Goal: Transaction & Acquisition: Subscribe to service/newsletter

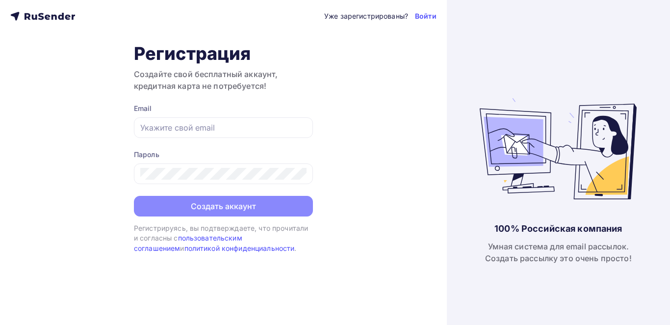
click at [145, 135] on div at bounding box center [223, 127] width 179 height 21
click at [185, 126] on input "text" at bounding box center [223, 128] width 166 height 12
type input "[EMAIL_ADDRESS][DOMAIN_NAME]"
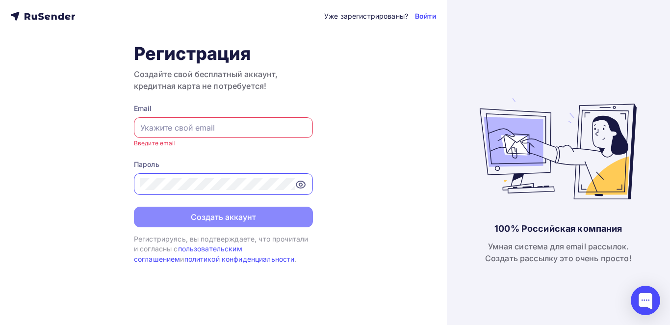
click at [209, 113] on div "Email" at bounding box center [223, 109] width 179 height 10
click at [202, 124] on input "text" at bounding box center [223, 128] width 166 height 12
type input "[EMAIL_ADDRESS][DOMAIN_NAME]"
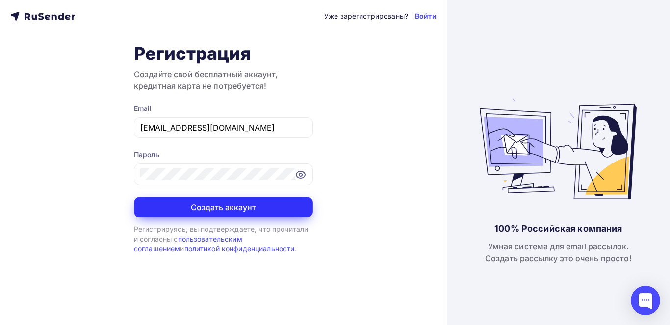
click at [238, 206] on button "Создать аккаунт" at bounding box center [223, 207] width 179 height 21
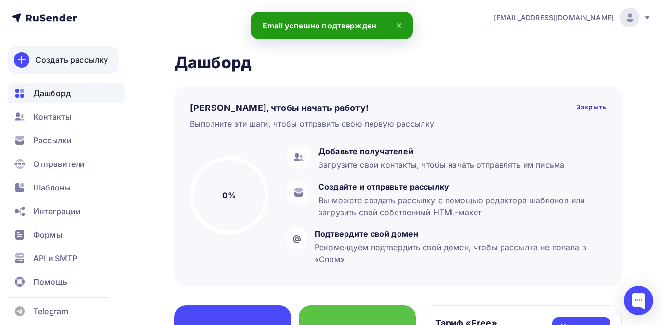
click at [99, 61] on div "Создать рассылку" at bounding box center [71, 60] width 73 height 12
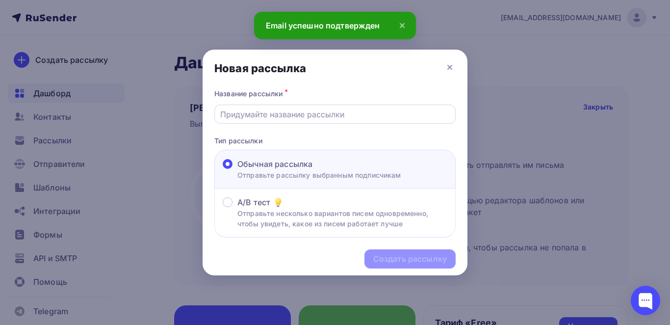
click at [304, 116] on input "text" at bounding box center [335, 114] width 230 height 12
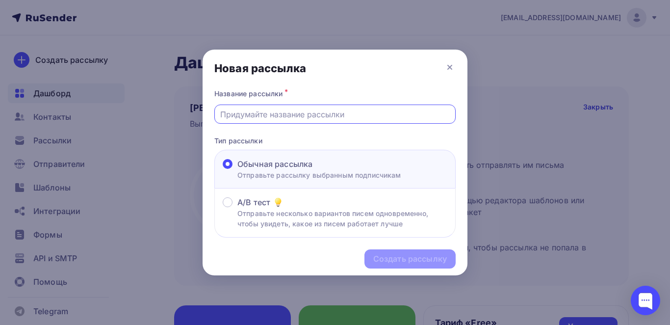
click at [329, 174] on p "Отправьте рассылку выбранным подписчикам" at bounding box center [320, 175] width 164 height 10
click at [238, 170] on input "Обычная рассылка Отправьте рассылку выбранным подписчикам" at bounding box center [238, 170] width 0 height 0
click at [320, 115] on input "text" at bounding box center [335, 114] width 230 height 12
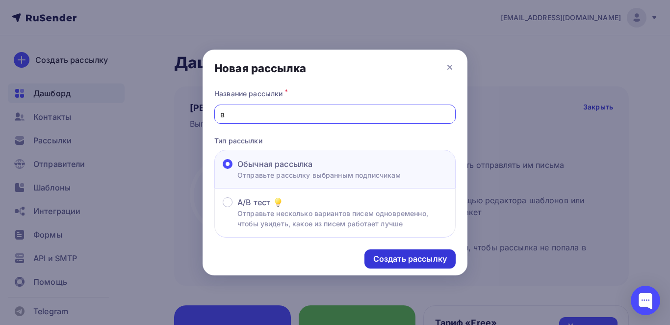
click at [415, 263] on div "Создать рассылку" at bounding box center [410, 258] width 74 height 11
click at [307, 111] on input "в" at bounding box center [335, 114] width 230 height 12
type input "Андрей йони-массаж"
click at [373, 268] on div "Создать рассылку" at bounding box center [410, 258] width 91 height 19
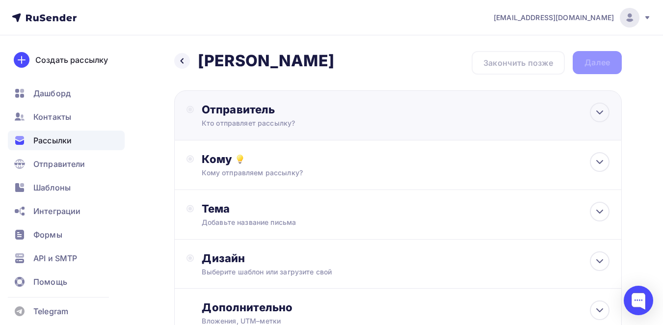
click at [326, 123] on div "Кто отправляет рассылку?" at bounding box center [297, 123] width 191 height 10
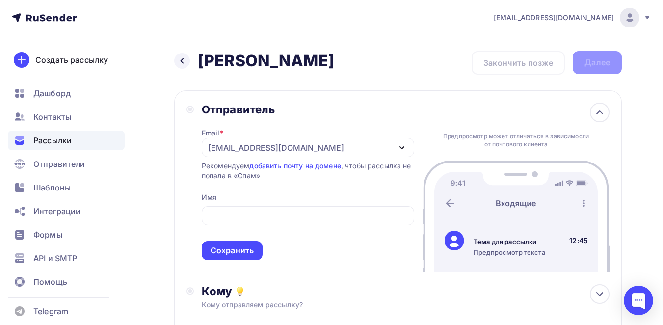
click at [176, 189] on div "Отправитель Email * mashamaria09012004@yandex.ru mashamaria09012004@yandex.ru Д…" at bounding box center [398, 181] width 448 height 182
click at [343, 219] on input "text" at bounding box center [307, 216] width 201 height 12
type input "А"
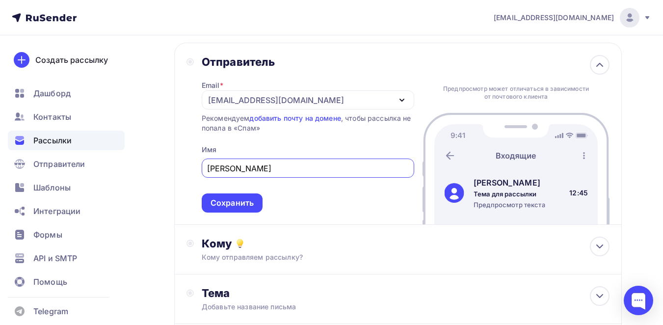
scroll to position [82, 0]
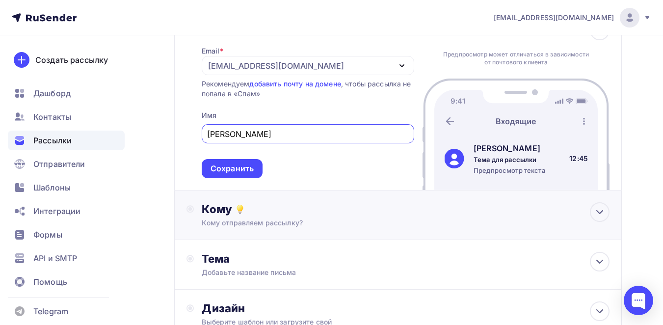
type input "Маша"
click at [282, 235] on div "Кому Кому отправляем рассылку? Списки получателей Нет получателей Все списки id…" at bounding box center [398, 215] width 448 height 50
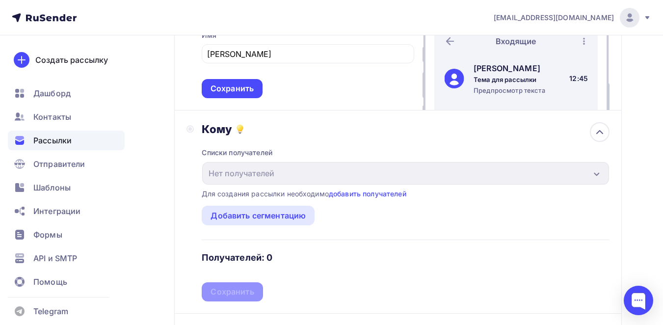
scroll to position [163, 0]
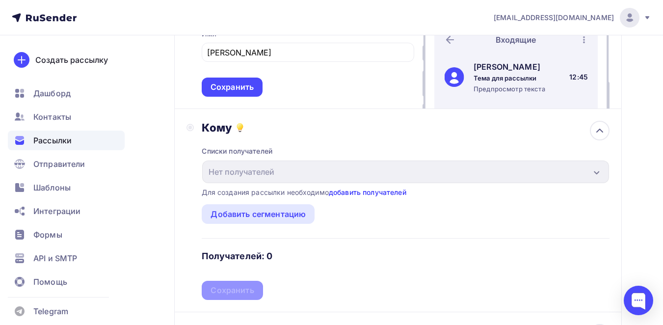
click at [347, 192] on link "добавить получателей" at bounding box center [368, 192] width 78 height 8
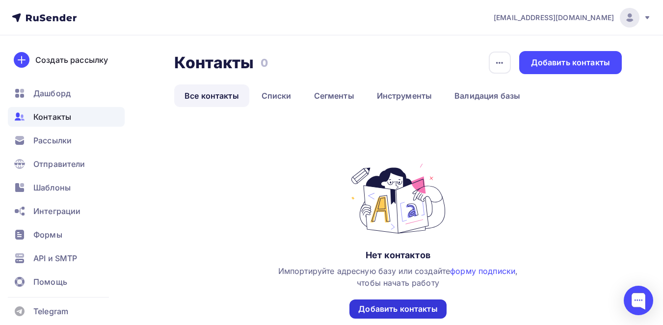
click at [377, 301] on div "Добавить контакты" at bounding box center [397, 308] width 97 height 19
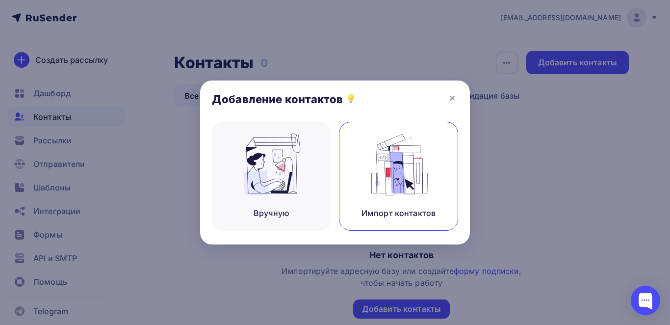
click at [387, 172] on img at bounding box center [399, 164] width 66 height 62
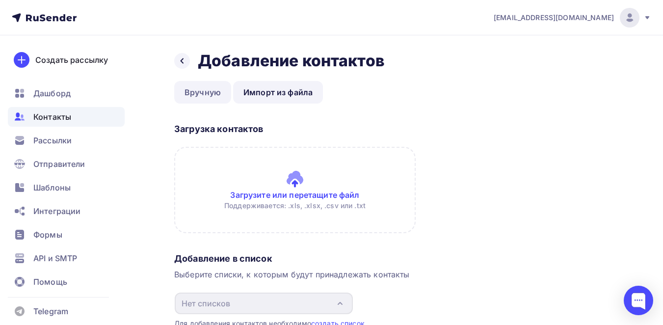
click at [208, 91] on link "Вручную" at bounding box center [202, 92] width 57 height 23
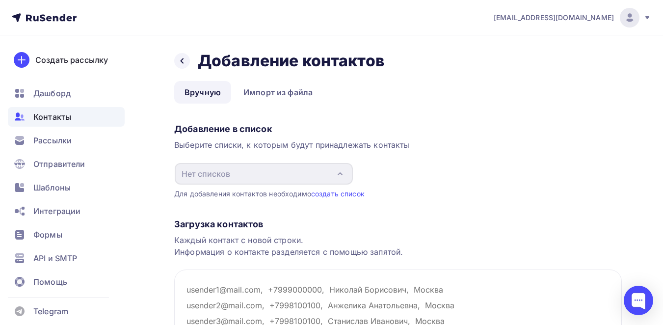
click at [273, 142] on div "Выберите списки, к которым будут принадлежать контакты" at bounding box center [398, 145] width 448 height 12
click at [347, 193] on link "создать список" at bounding box center [337, 193] width 53 height 8
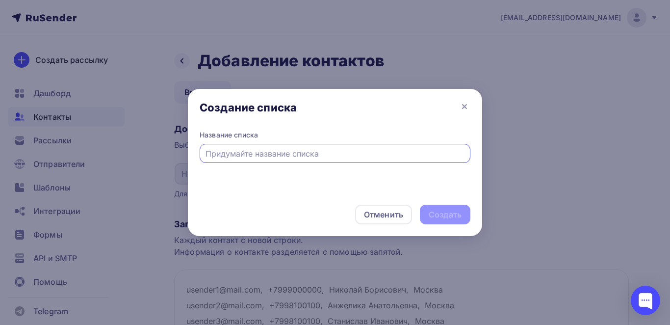
click at [335, 156] on input "text" at bounding box center [336, 154] width 260 height 12
type input "в"
click at [447, 219] on div "Создать" at bounding box center [445, 214] width 33 height 11
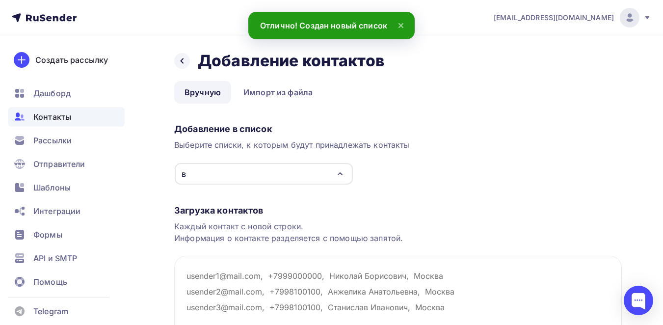
click at [303, 178] on div "в" at bounding box center [264, 174] width 178 height 22
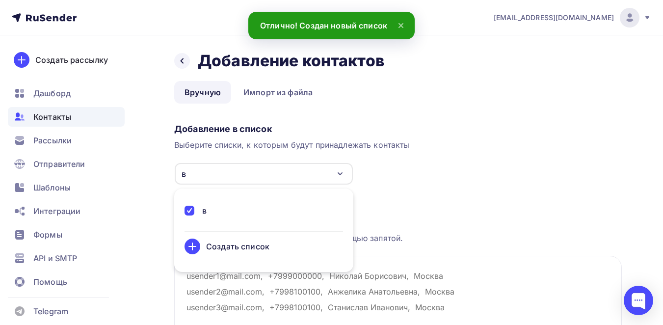
click at [242, 209] on div "в" at bounding box center [264, 211] width 159 height 12
click at [506, 185] on div "Загрузка контактов Каждый контакт с новой строки. Информация о контакте разделя…" at bounding box center [398, 289] width 448 height 208
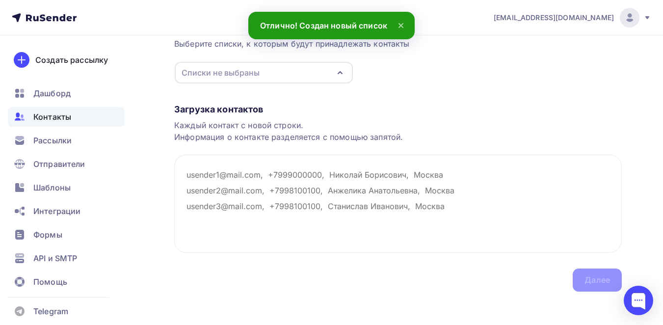
scroll to position [107, 0]
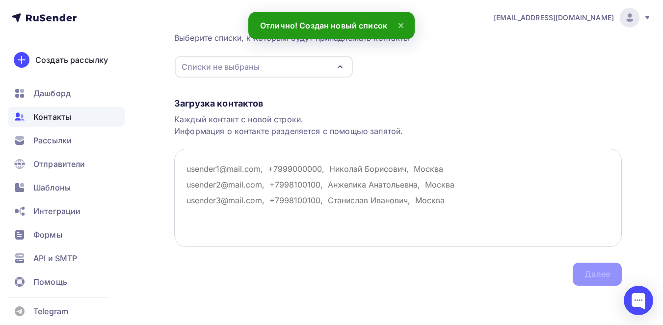
click at [336, 187] on textarea at bounding box center [398, 198] width 448 height 98
click at [463, 178] on textarea at bounding box center [398, 198] width 448 height 98
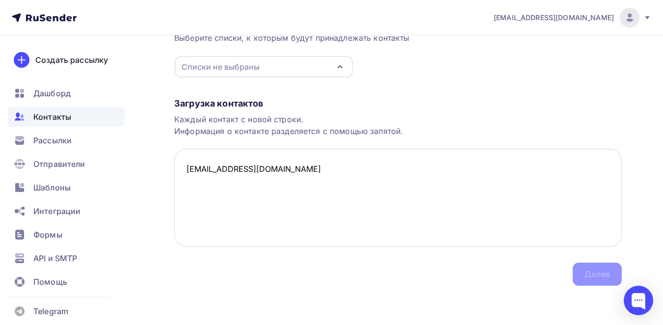
click at [413, 186] on textarea "marya09012000@gmail.com" at bounding box center [398, 198] width 448 height 98
click at [374, 214] on textarea "marya09012000@gmail.com" at bounding box center [398, 198] width 448 height 98
click at [262, 181] on textarea "marya09012000@gmail.com" at bounding box center [398, 198] width 448 height 98
click at [293, 173] on textarea "marya09012000@gmail.com" at bounding box center [398, 198] width 448 height 98
paste textarea "info@gazobeton-blok.ru"
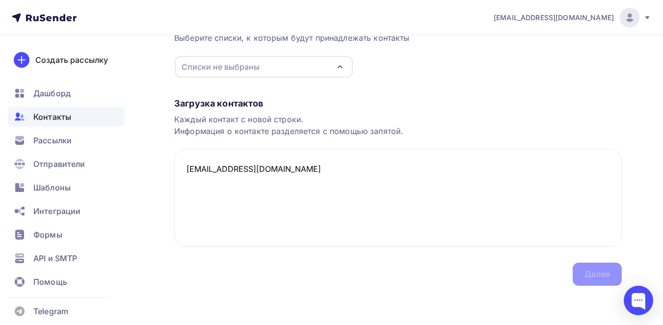
type textarea "info@gazobeton-blok.ru"
click at [311, 107] on div "Загрузка контактов" at bounding box center [398, 104] width 448 height 12
click at [352, 184] on textarea "info@gazobeton-blok.ru" at bounding box center [398, 198] width 448 height 98
drag, startPoint x: 578, startPoint y: 272, endPoint x: 583, endPoint y: 271, distance: 5.0
click at [580, 271] on div "Загрузка контактов Каждый контакт с новой строки. Информация о контакте разделя…" at bounding box center [398, 182] width 448 height 208
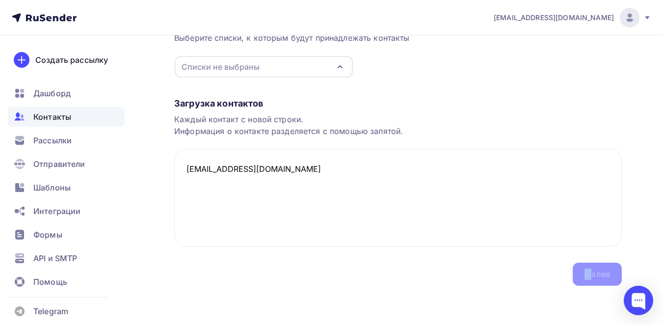
click at [589, 275] on div "Загрузка контактов Каждый контакт с новой строки. Информация о контакте разделя…" at bounding box center [398, 182] width 448 height 208
click at [338, 188] on textarea "info@gazobeton-blok.ru" at bounding box center [398, 198] width 448 height 98
click at [340, 67] on icon "button" at bounding box center [340, 67] width 12 height 12
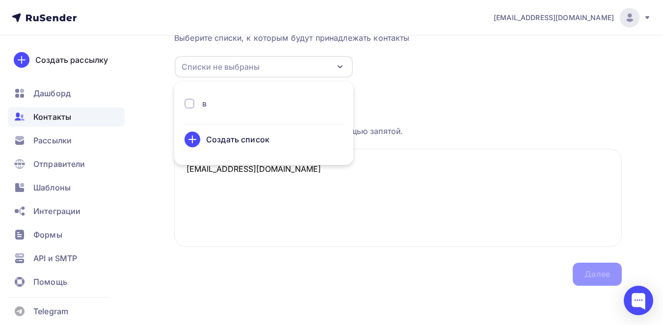
click at [294, 105] on div "в" at bounding box center [264, 104] width 159 height 12
click at [424, 245] on textarea "info@gazobeton-blok.ru" at bounding box center [398, 198] width 448 height 98
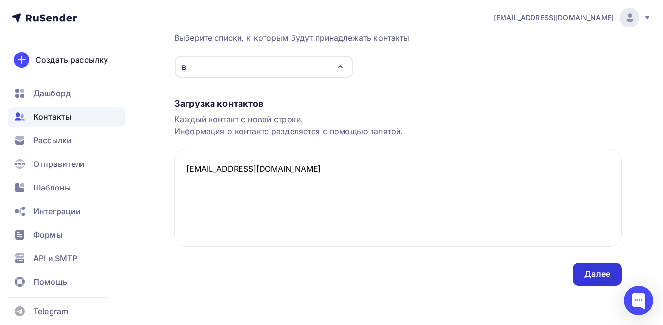
click at [582, 272] on div "Далее" at bounding box center [597, 274] width 49 height 23
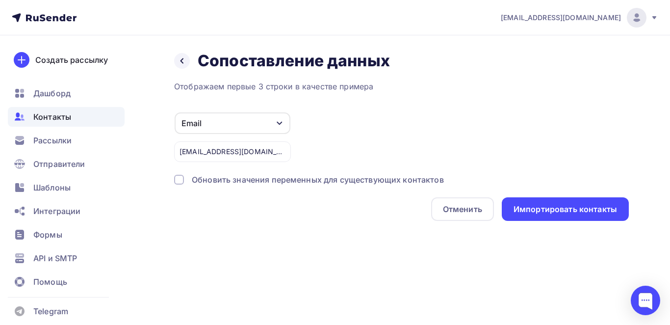
click at [276, 159] on div "info@gazobeton-blok.ru" at bounding box center [232, 151] width 117 height 21
click at [270, 153] on div "info@gazobeton-blok.ru" at bounding box center [232, 151] width 117 height 21
click at [270, 185] on div "Обновить значения переменных для существующих контактов" at bounding box center [318, 180] width 252 height 12
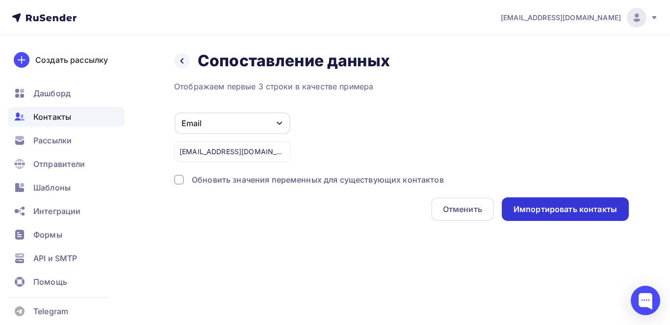
click at [534, 210] on div "Импортировать контакты" at bounding box center [566, 209] width 104 height 11
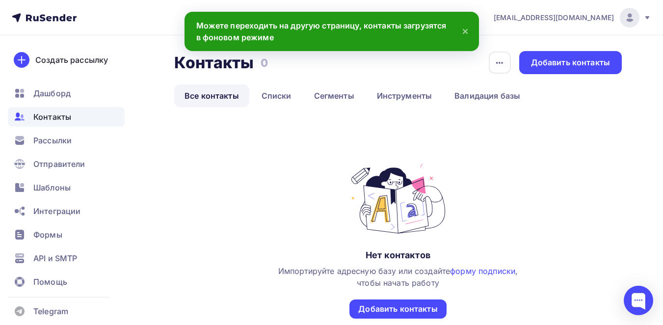
click at [234, 101] on link "Все контакты" at bounding box center [211, 95] width 75 height 23
click at [277, 90] on link "Списки" at bounding box center [276, 95] width 51 height 23
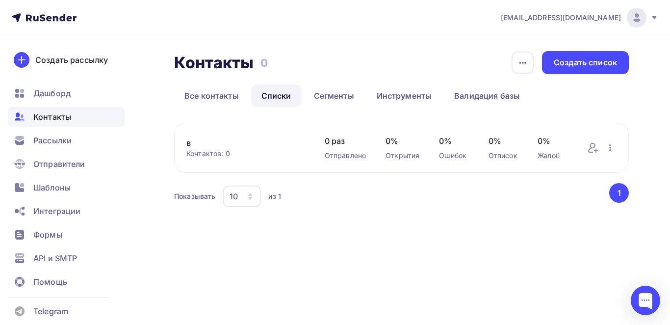
click at [221, 142] on link "в" at bounding box center [245, 143] width 119 height 12
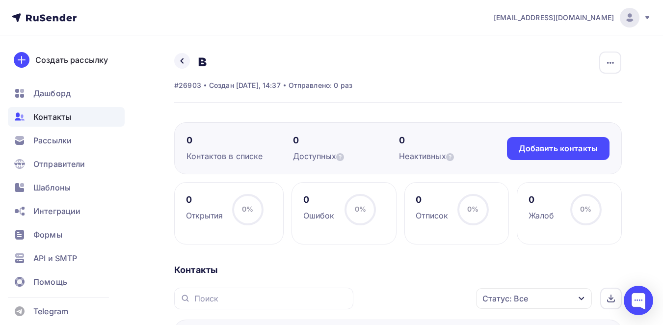
scroll to position [82, 0]
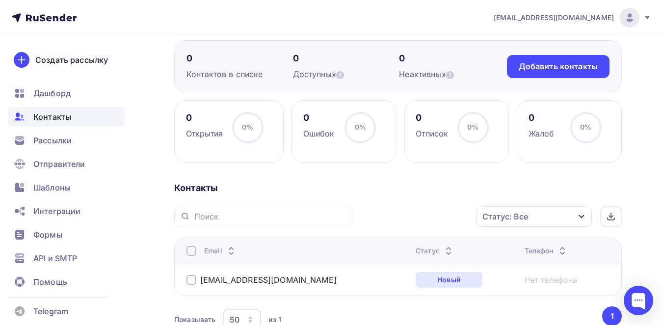
click at [186, 283] on td "info@gazobeton-blok.ru" at bounding box center [293, 280] width 238 height 32
click at [191, 281] on div at bounding box center [191, 280] width 10 height 10
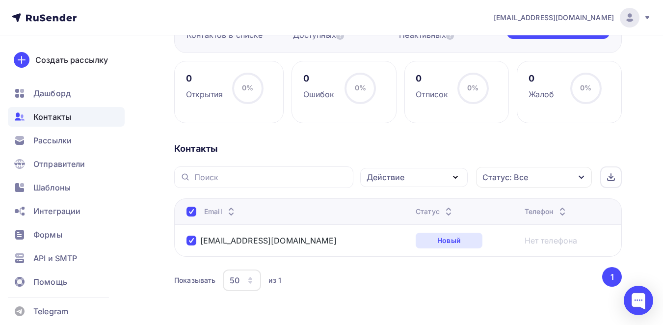
scroll to position [153, 0]
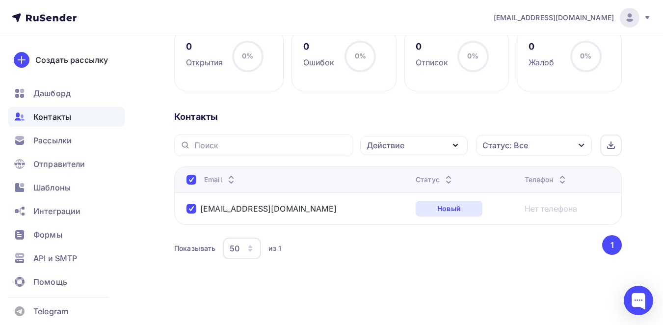
click at [612, 251] on button "1" at bounding box center [612, 245] width 20 height 20
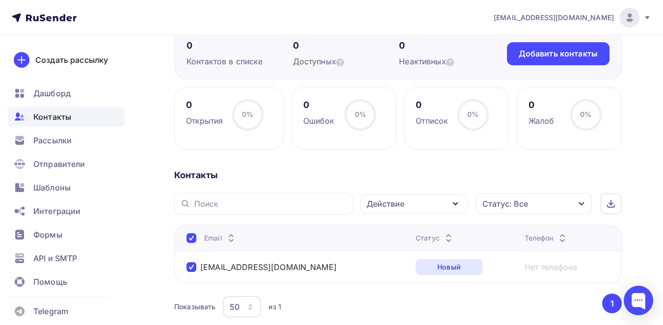
scroll to position [71, 0]
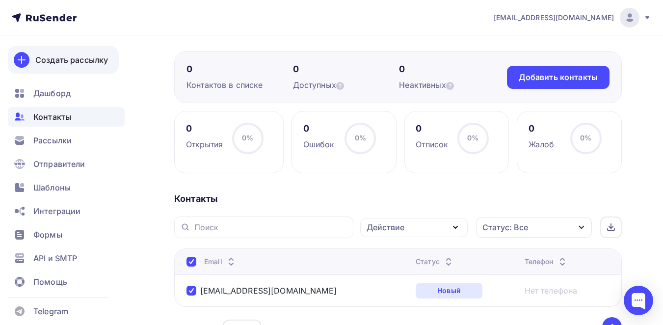
click at [98, 55] on div "Создать рассылку" at bounding box center [71, 60] width 73 height 12
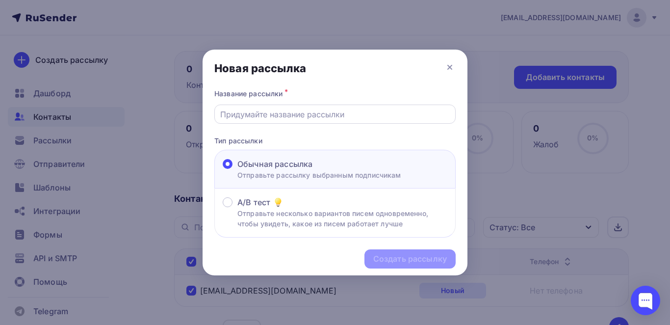
click at [307, 106] on div at bounding box center [334, 114] width 241 height 19
click at [317, 115] on input "text" at bounding box center [335, 114] width 230 height 12
type input "G"
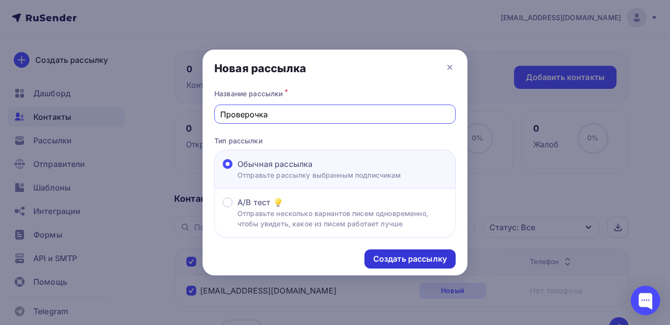
type input "Проверочка"
click at [408, 249] on div "Создать рассылку" at bounding box center [410, 258] width 91 height 19
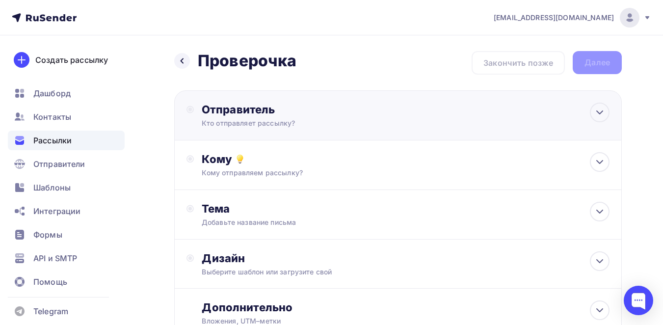
click at [339, 134] on div "Отправитель Кто отправляет рассылку? Email * mashamaria09012004@yandex.ru masha…" at bounding box center [398, 115] width 448 height 50
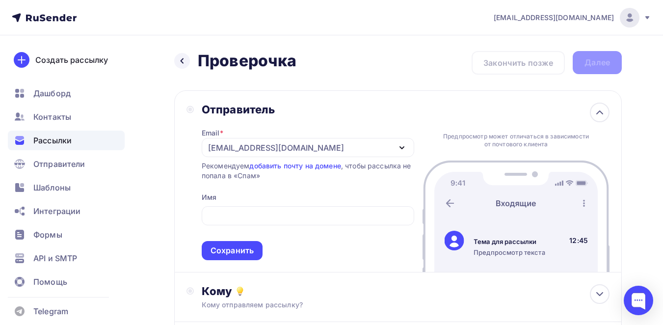
click at [232, 201] on div "Email * mashamaria09012004@yandex.ru mashamaria09012004@yandex.ru Добавить отпр…" at bounding box center [308, 188] width 212 height 144
click at [237, 206] on span "Сохранить" at bounding box center [308, 231] width 212 height 58
click at [251, 226] on span "Сохранить" at bounding box center [308, 231] width 212 height 58
click at [241, 218] on input "text" at bounding box center [307, 216] width 201 height 12
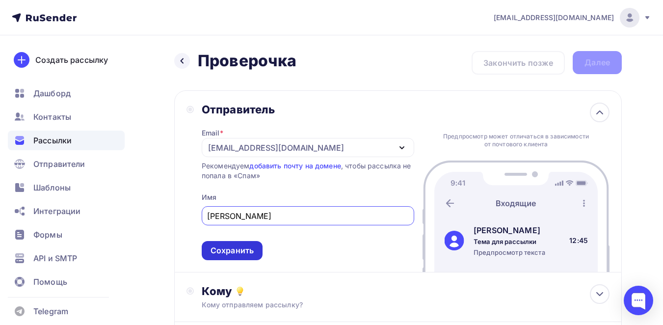
type input "Мария"
drag, startPoint x: 248, startPoint y: 245, endPoint x: 250, endPoint y: 251, distance: 6.4
click at [250, 249] on div "Сохранить" at bounding box center [232, 250] width 43 height 11
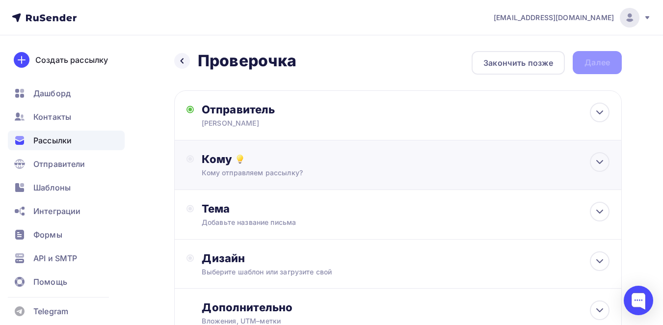
click at [297, 172] on div "Кому отправляем рассылку?" at bounding box center [385, 173] width 367 height 10
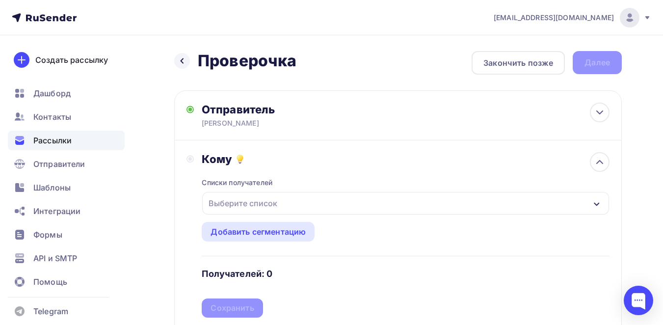
click at [307, 202] on div "Выберите список" at bounding box center [405, 203] width 407 height 23
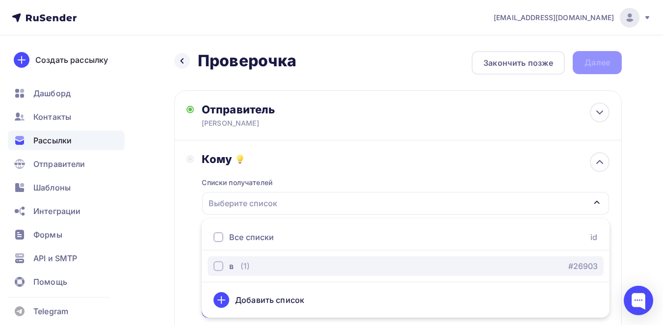
click at [224, 267] on div "в" at bounding box center [223, 266] width 20 height 12
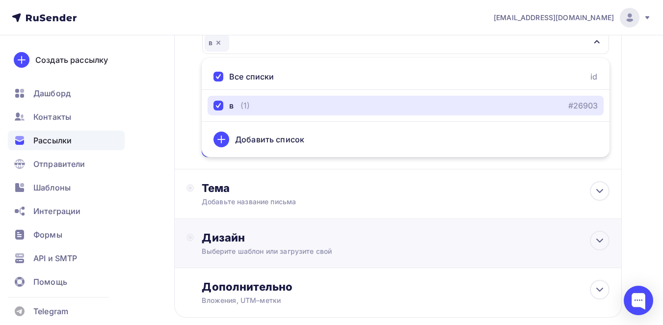
scroll to position [164, 0]
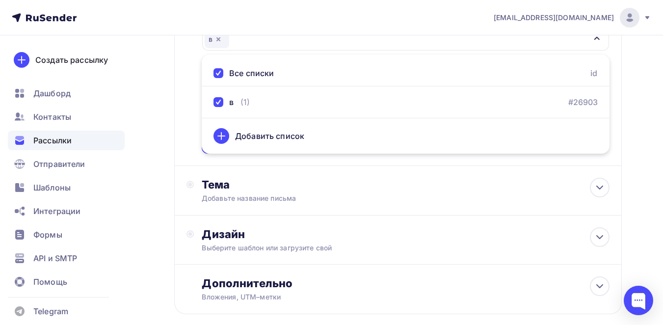
click at [640, 118] on div "Назад Проверочка Проверочка Закончить позже Далее Отправитель Мария Email * mas…" at bounding box center [331, 124] width 663 height 506
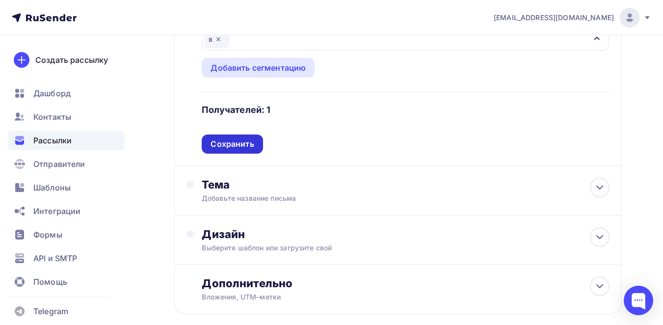
click at [255, 147] on div "Сохранить" at bounding box center [232, 143] width 61 height 19
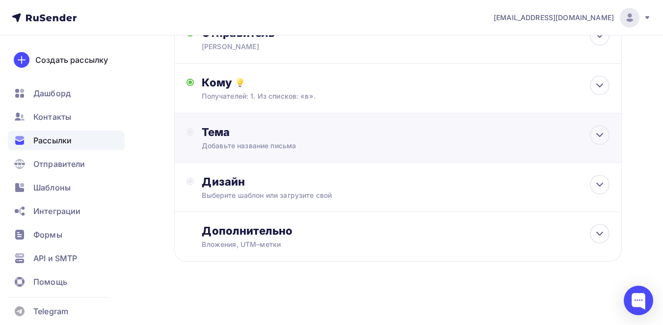
click at [306, 146] on div "Добавьте название письма" at bounding box center [289, 146] width 175 height 10
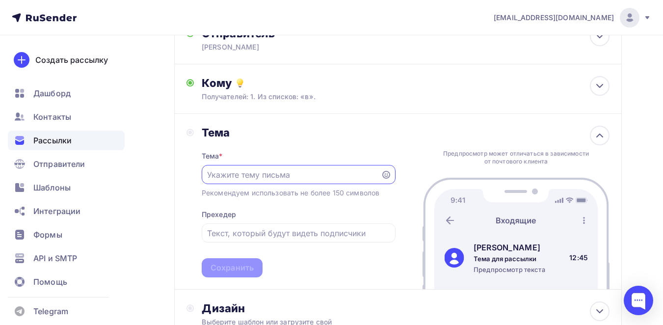
scroll to position [0, 0]
type input "Проверка рассылки"
click at [276, 228] on input "text" at bounding box center [298, 233] width 183 height 12
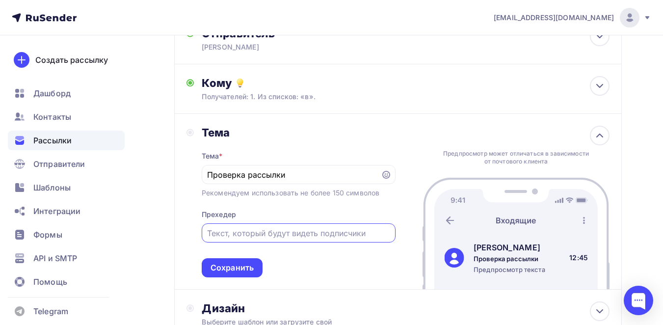
type input "а"
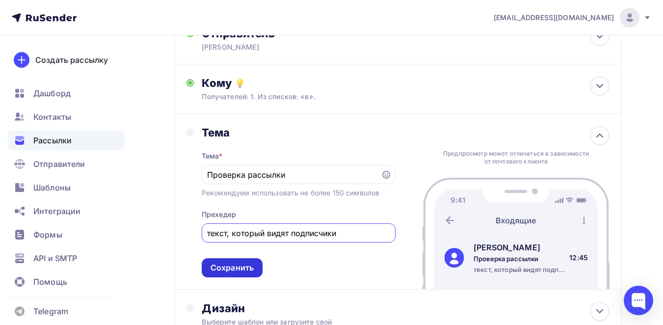
type input "текст, который видят подписчики"
click at [241, 269] on div "Сохранить" at bounding box center [232, 267] width 43 height 11
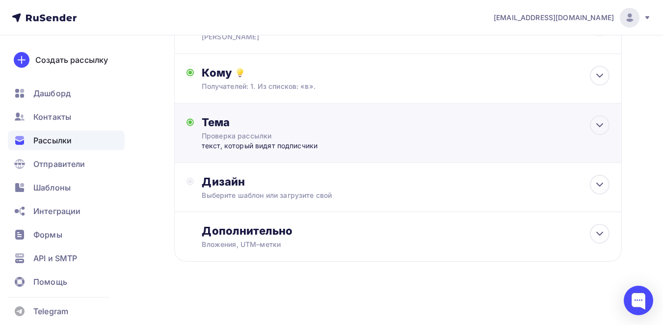
click at [286, 160] on div "Тема Проверка рассылки текст, который видят подписчики Тема * Проверка рассылки…" at bounding box center [398, 133] width 448 height 59
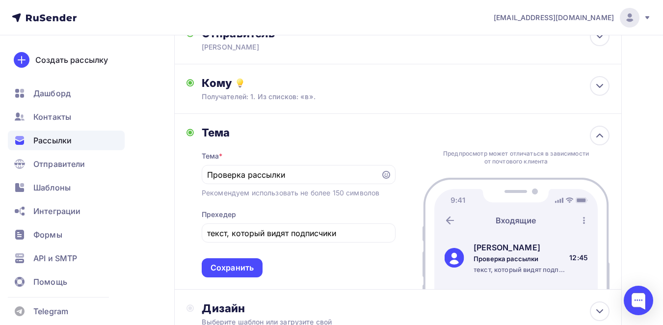
click at [244, 268] on div "Сохранить" at bounding box center [232, 267] width 43 height 11
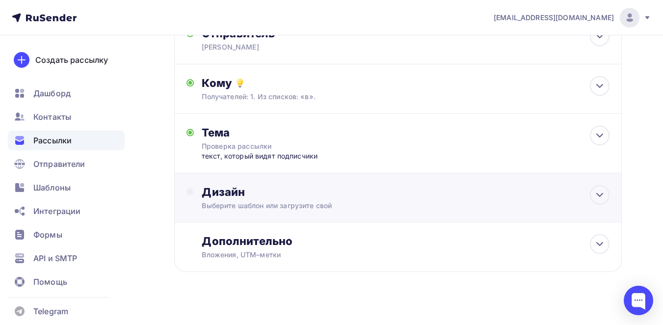
click at [311, 211] on div "Дизайн Выберите шаблон или загрузите свой" at bounding box center [397, 203] width 423 height 37
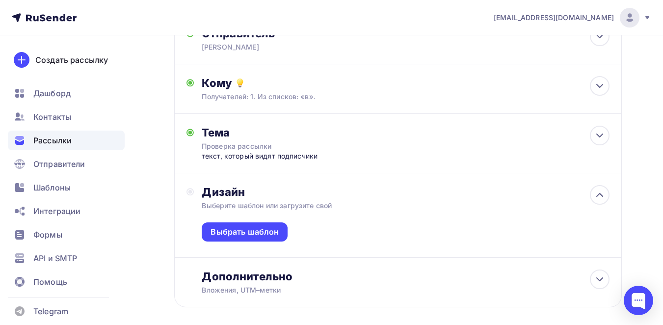
scroll to position [122, 0]
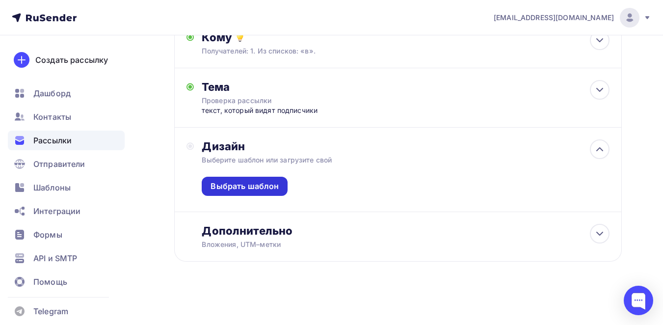
click at [266, 185] on div "Выбрать шаблон" at bounding box center [245, 186] width 68 height 11
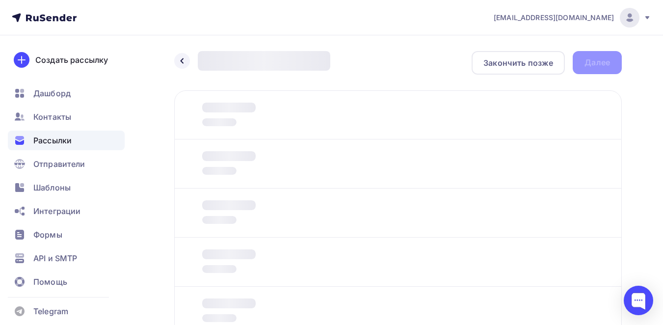
scroll to position [74, 0]
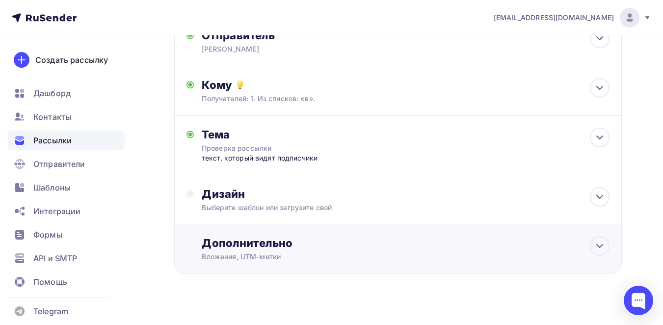
click at [290, 251] on div "Дополнительно Вложения, UTM–метки Вложения Добавить файл Максимальный суммарный…" at bounding box center [406, 249] width 408 height 26
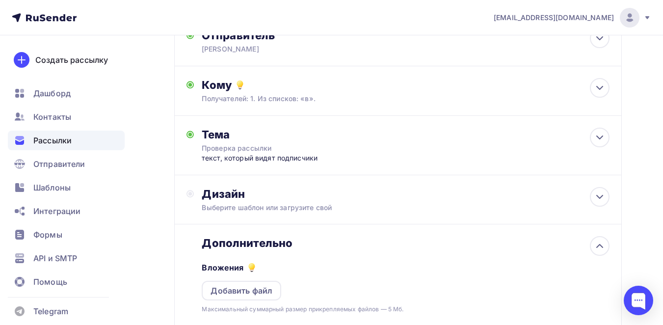
scroll to position [156, 0]
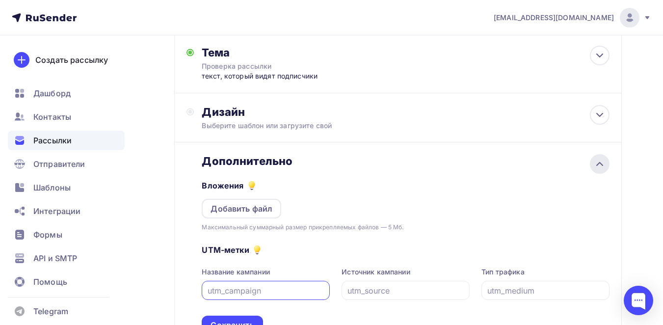
click at [604, 164] on icon at bounding box center [600, 164] width 12 height 12
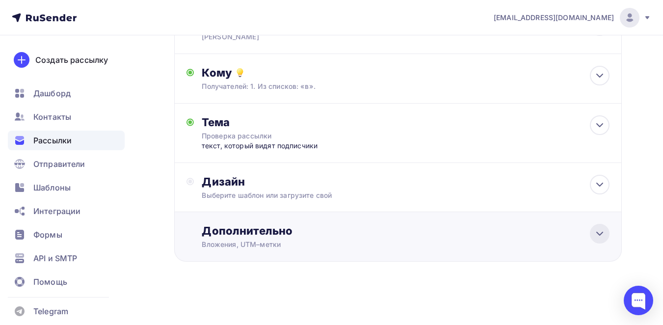
scroll to position [86, 0]
click at [588, 187] on div "Дизайн" at bounding box center [406, 182] width 408 height 14
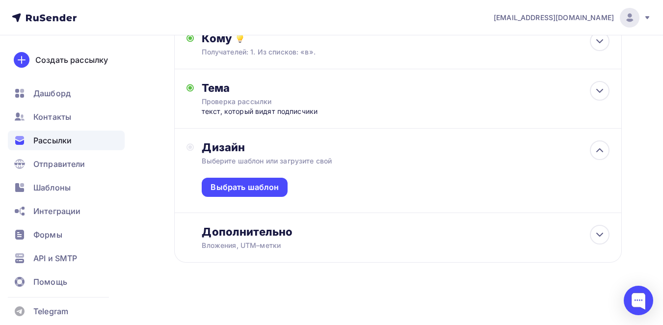
scroll to position [122, 0]
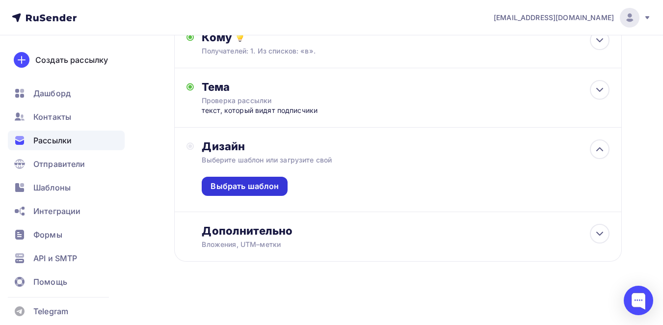
click at [263, 184] on div "Выбрать шаблон" at bounding box center [245, 186] width 68 height 11
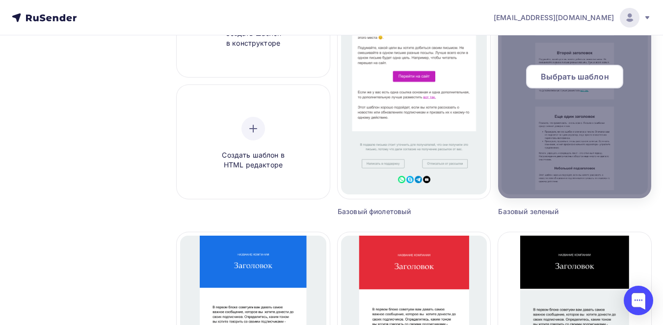
scroll to position [327, 0]
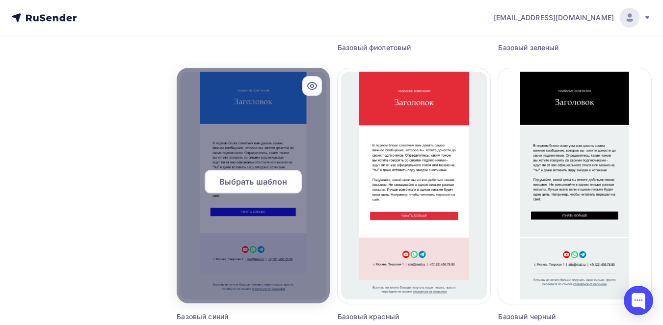
click at [285, 223] on div at bounding box center [253, 186] width 153 height 236
click at [283, 183] on span "Выбрать шаблон" at bounding box center [253, 182] width 68 height 12
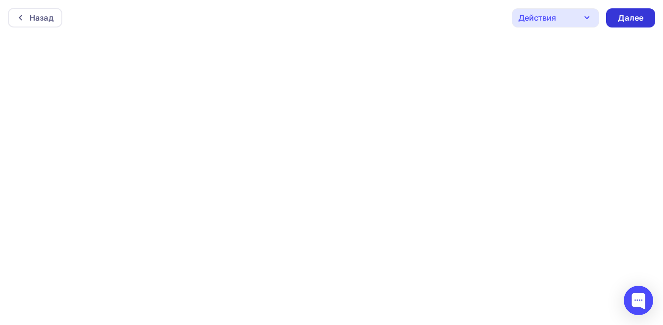
click at [617, 21] on div "Далее" at bounding box center [630, 17] width 49 height 19
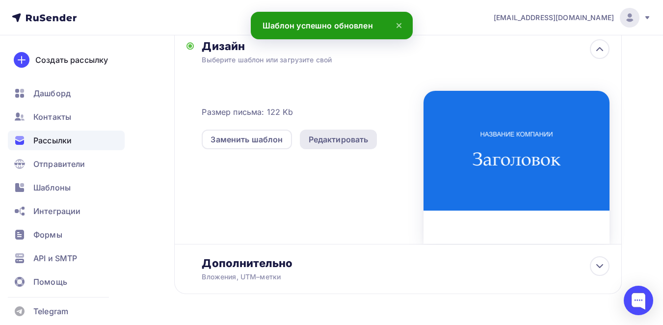
scroll to position [245, 0]
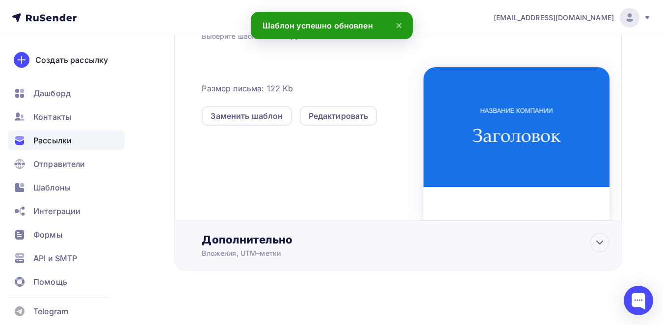
click at [277, 236] on div "Дополнительно" at bounding box center [406, 240] width 408 height 14
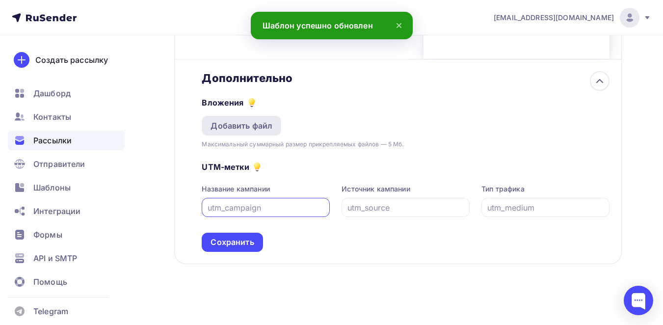
scroll to position [409, 0]
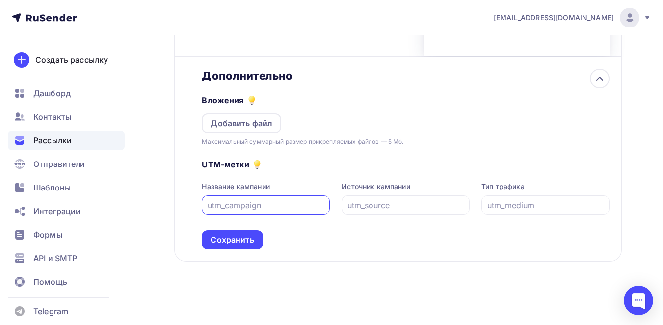
click at [265, 206] on input "text" at bounding box center [266, 205] width 117 height 12
click at [248, 236] on div "Сохранить" at bounding box center [232, 239] width 43 height 11
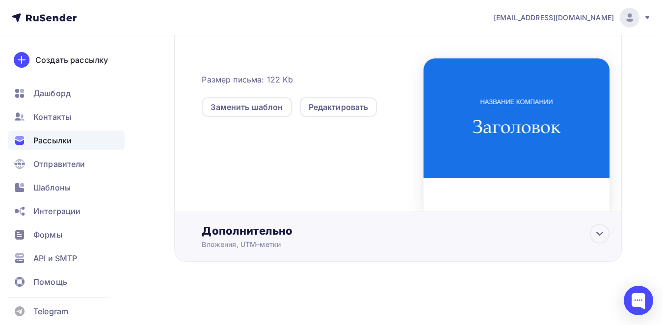
scroll to position [254, 0]
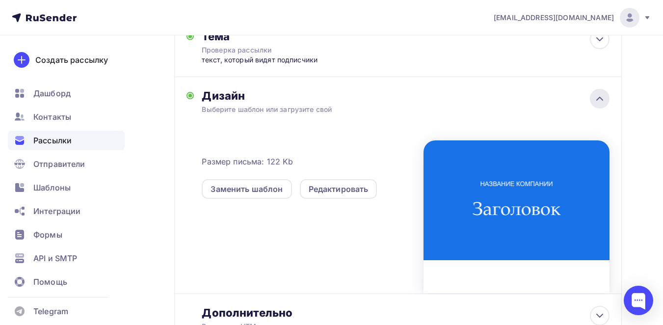
click at [605, 94] on icon at bounding box center [600, 99] width 12 height 12
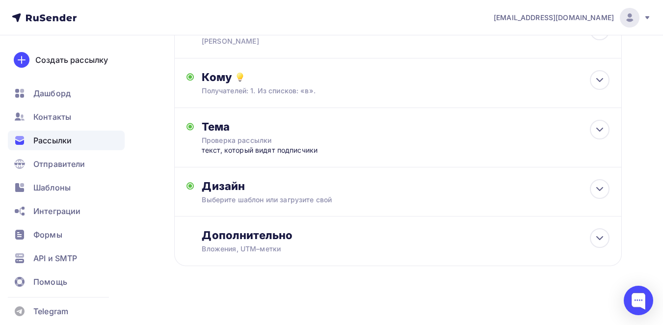
scroll to position [0, 0]
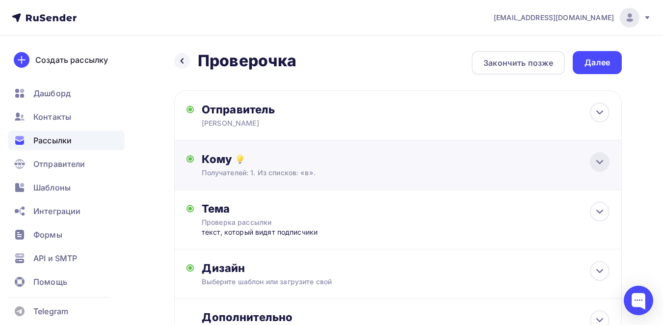
click at [605, 166] on icon at bounding box center [600, 162] width 12 height 12
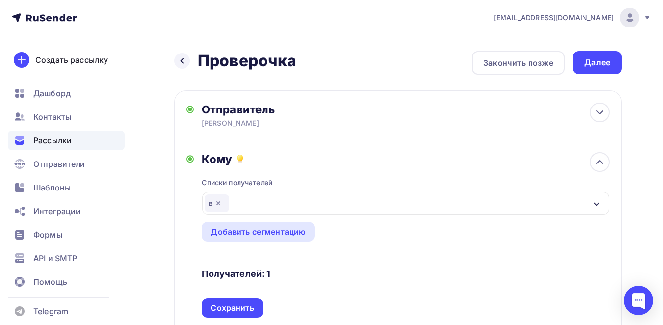
click at [211, 207] on div "в" at bounding box center [217, 203] width 25 height 18
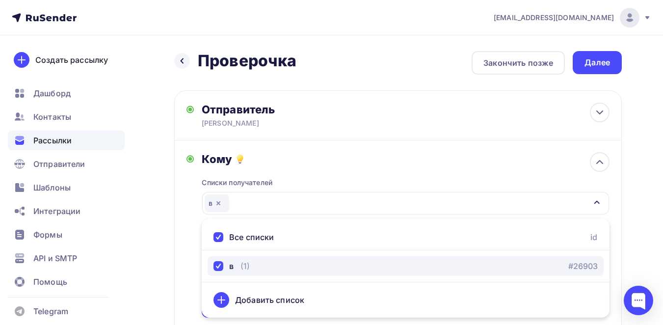
click at [248, 262] on div "(1)" at bounding box center [244, 266] width 9 height 12
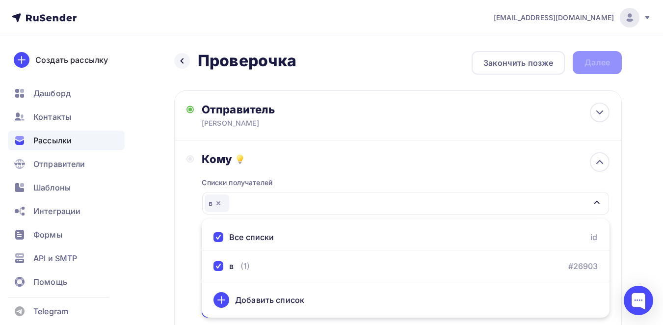
click at [628, 167] on div "Назад Проверочка Проверочка Закончить позже Далее Отправитель Мария Email * mas…" at bounding box center [331, 293] width 663 height 516
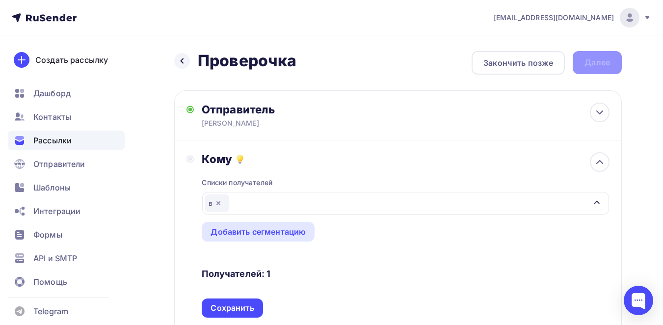
scroll to position [82, 0]
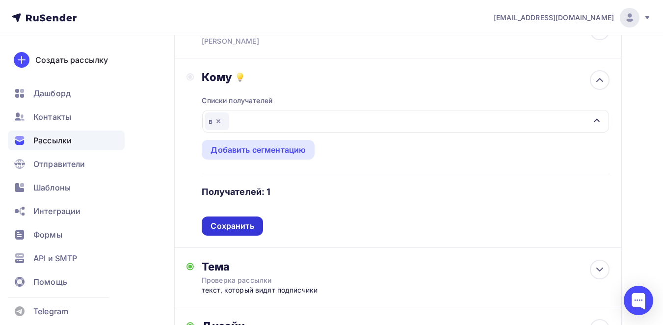
click at [249, 230] on div "Сохранить" at bounding box center [232, 225] width 43 height 11
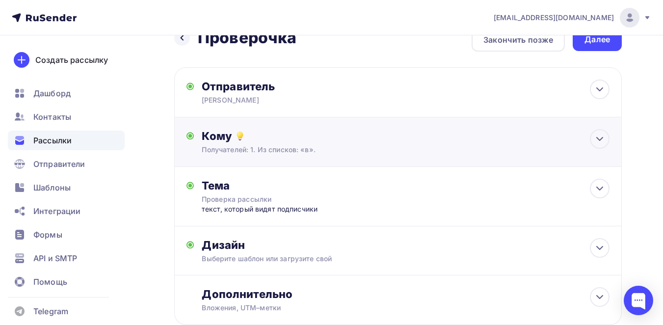
scroll to position [0, 0]
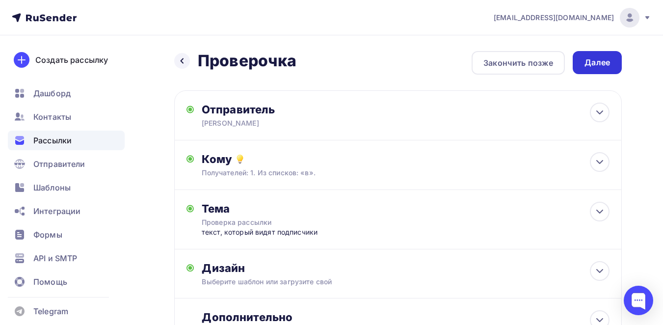
click at [607, 57] on div "Далее" at bounding box center [597, 62] width 26 height 11
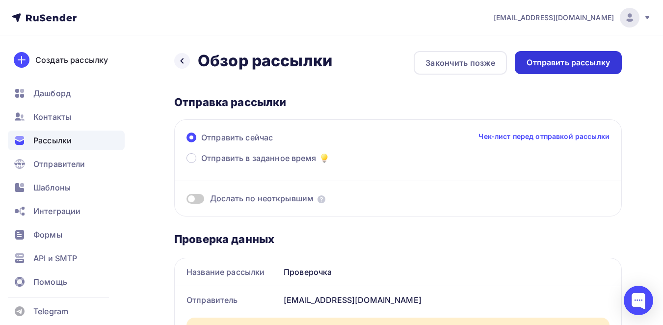
click at [578, 65] on div "Отправить рассылку" at bounding box center [568, 62] width 83 height 11
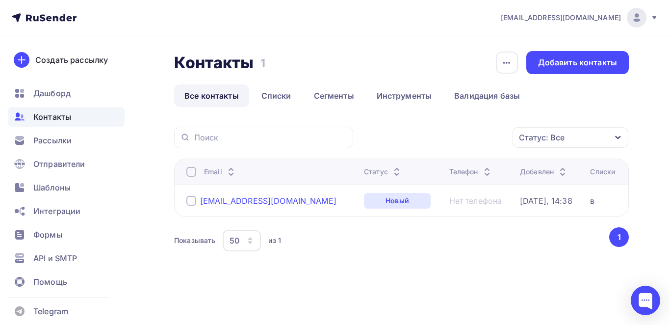
click at [251, 200] on div "[EMAIL_ADDRESS][DOMAIN_NAME]" at bounding box center [268, 201] width 136 height 10
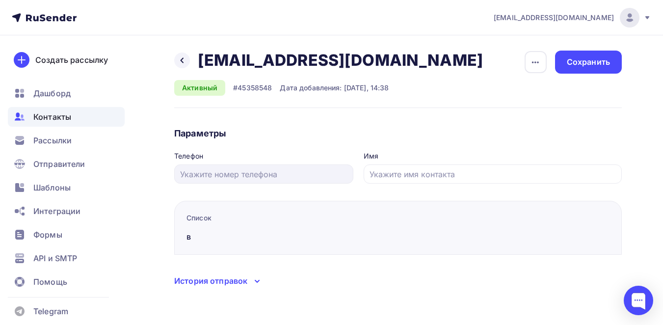
scroll to position [2, 0]
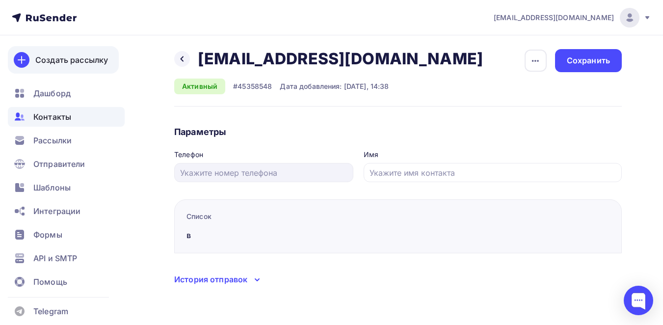
click at [88, 63] on div "Создать рассылку" at bounding box center [71, 60] width 73 height 12
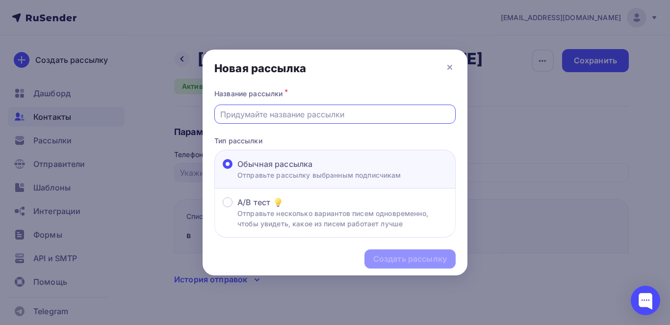
click at [311, 113] on input "text" at bounding box center [335, 114] width 230 height 12
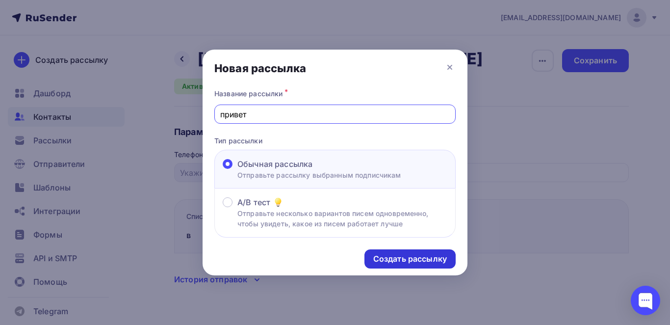
type input "привет"
click at [398, 266] on div "Создать рассылку" at bounding box center [410, 258] width 91 height 19
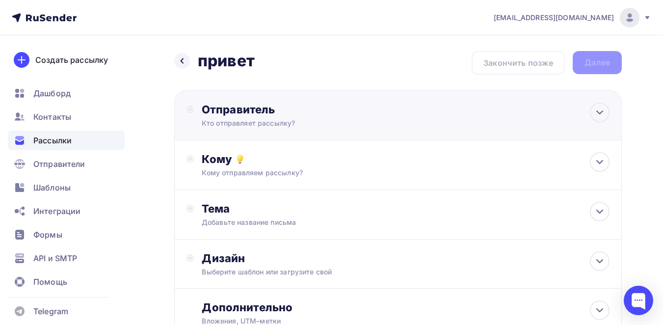
click at [352, 112] on div "Отправитель" at bounding box center [308, 110] width 212 height 14
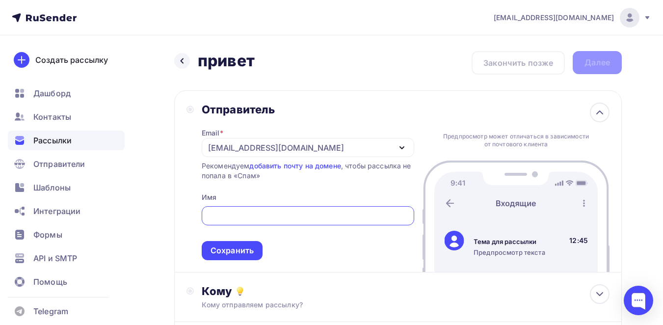
click at [213, 220] on input "text" at bounding box center [307, 216] width 201 height 12
type input "Мария"
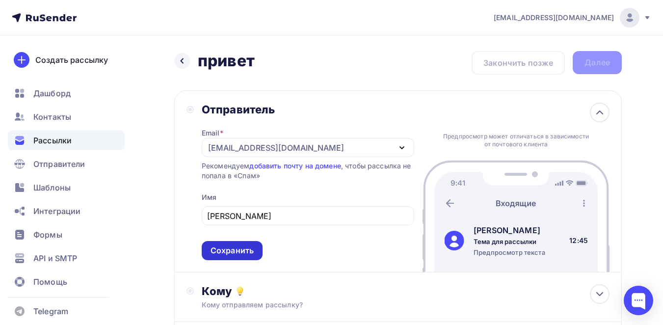
click at [237, 245] on div "Сохранить" at bounding box center [232, 250] width 43 height 11
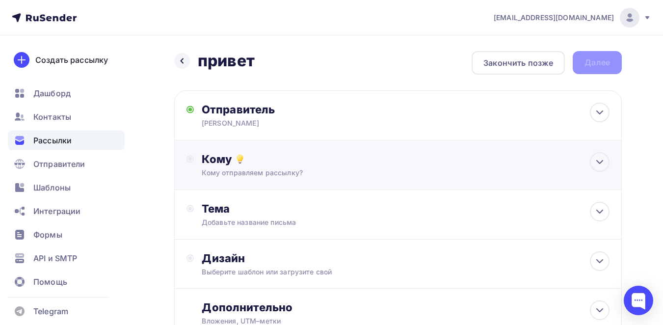
click at [286, 167] on div "Кому Кому отправляем рассылку? Списки получателей Выберите список Все списки id…" at bounding box center [406, 165] width 408 height 26
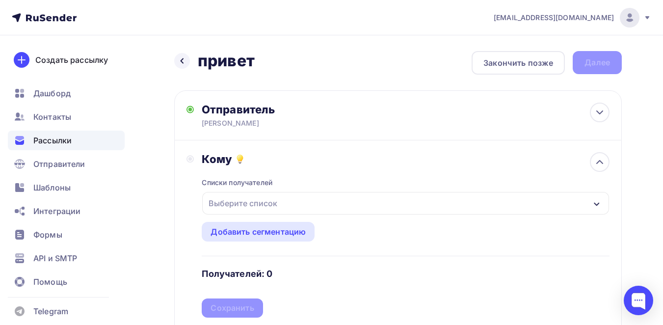
click at [273, 197] on div "Выберите список" at bounding box center [243, 203] width 77 height 18
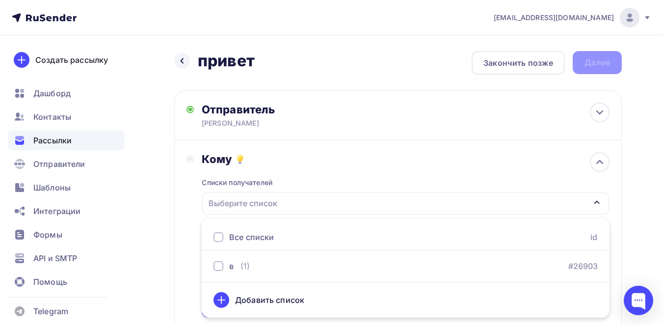
click at [253, 297] on div "Добавить список" at bounding box center [269, 300] width 69 height 12
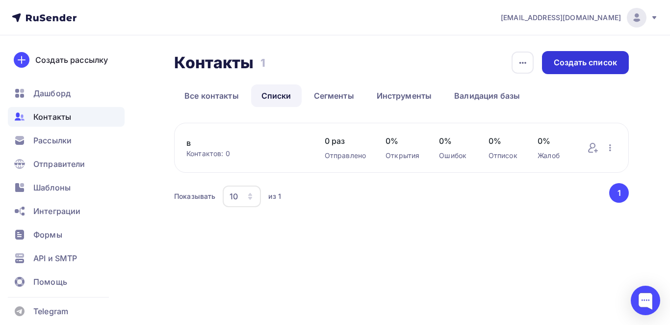
click at [566, 66] on div "Создать список" at bounding box center [585, 62] width 63 height 11
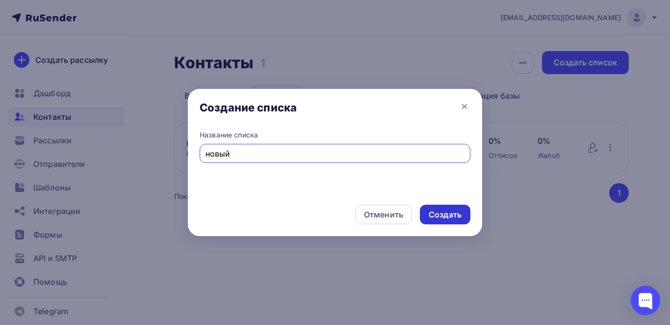
type input "новый"
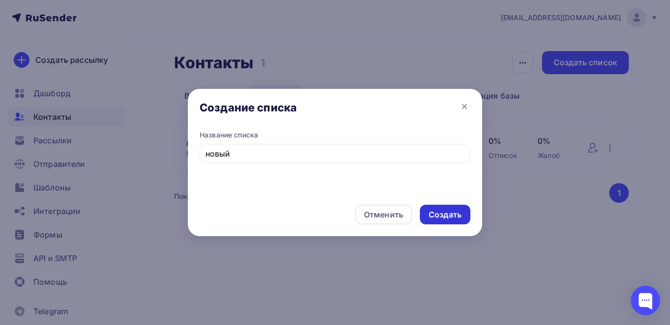
click at [432, 222] on div "Создать" at bounding box center [445, 215] width 51 height 20
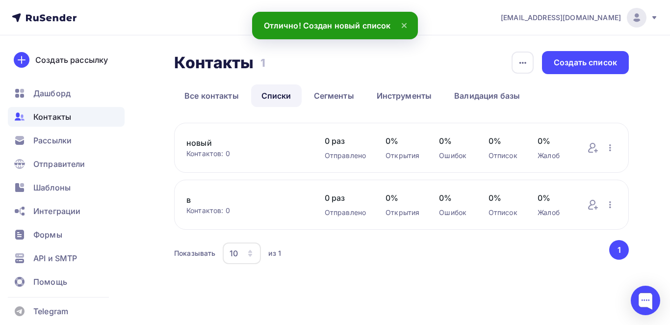
click at [222, 141] on link "новый" at bounding box center [245, 143] width 119 height 12
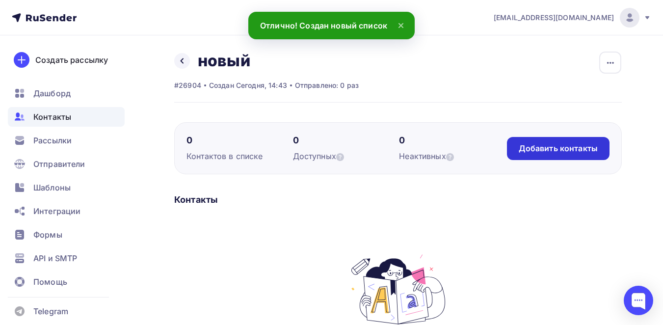
click at [521, 148] on div "Добавить контакты" at bounding box center [558, 148] width 79 height 11
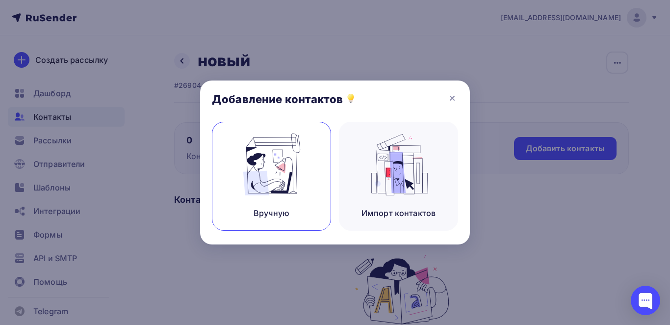
click at [279, 192] on img at bounding box center [272, 164] width 66 height 62
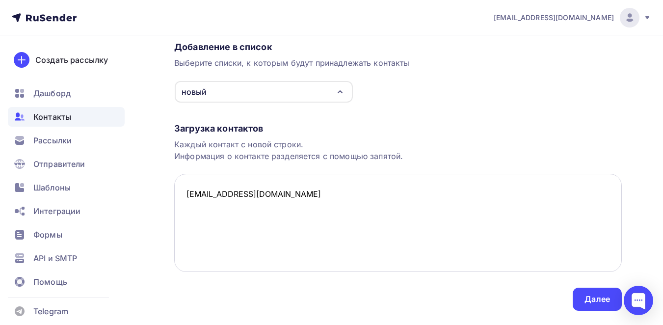
scroll to position [107, 0]
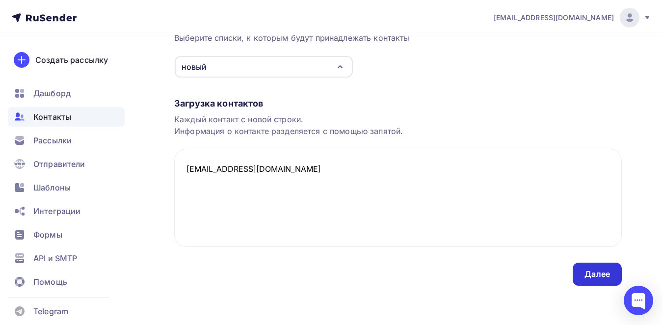
type textarea "irina7271@yandex.ru"
click at [580, 271] on div "Далее" at bounding box center [597, 274] width 49 height 23
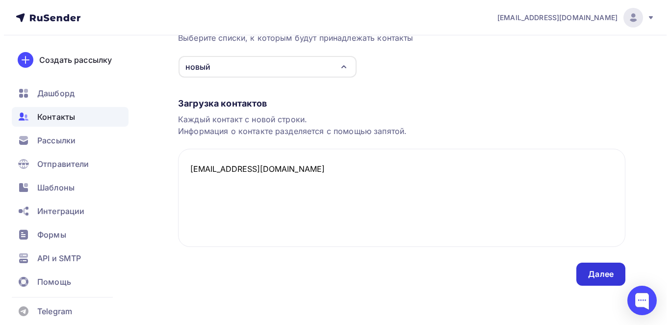
scroll to position [0, 0]
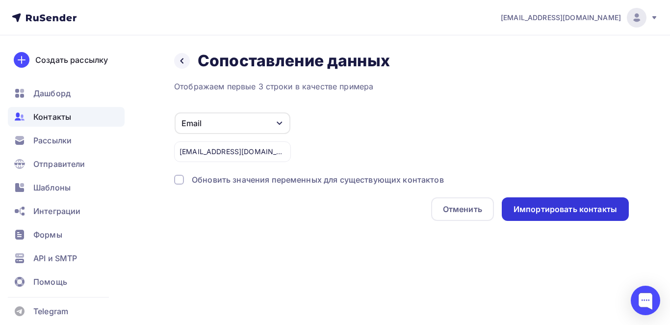
click at [516, 213] on div "Импортировать контакты" at bounding box center [566, 209] width 104 height 11
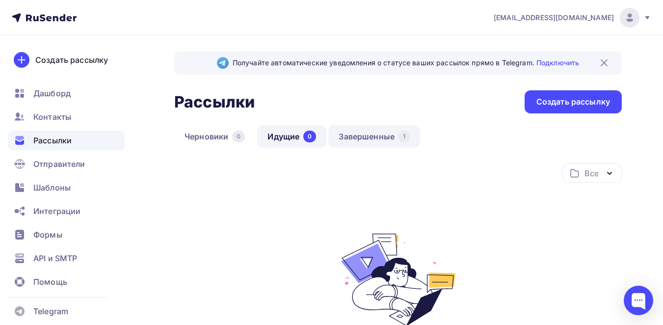
click at [398, 139] on link "Завершенные 1" at bounding box center [374, 136] width 92 height 23
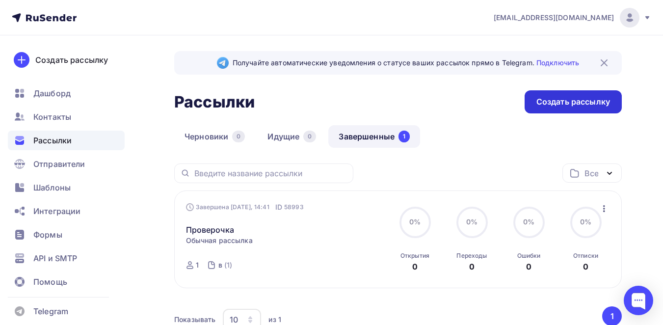
click at [541, 104] on div "Создать рассылку" at bounding box center [573, 101] width 74 height 11
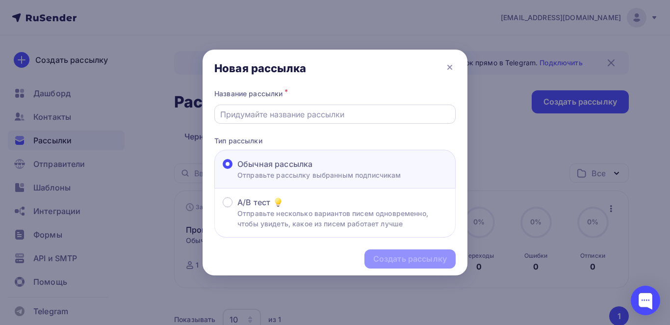
drag, startPoint x: 355, startPoint y: 112, endPoint x: 353, endPoint y: 121, distance: 9.0
click at [355, 113] on div "Название рассылки *" at bounding box center [334, 105] width 241 height 37
click at [353, 121] on div at bounding box center [334, 114] width 241 height 19
click at [363, 131] on div "Название рассылки * Тип рассылки Обычная рассылка Отправьте рассылку выбранным …" at bounding box center [335, 162] width 265 height 151
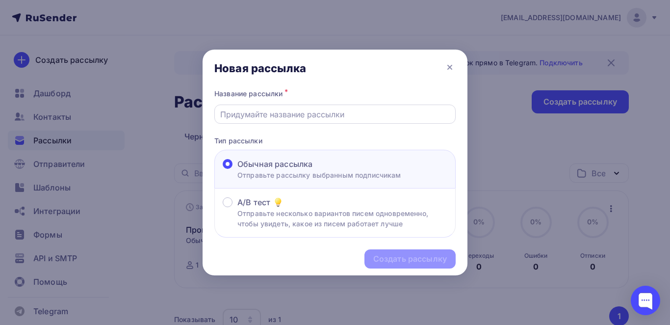
click at [363, 108] on input "text" at bounding box center [335, 114] width 230 height 12
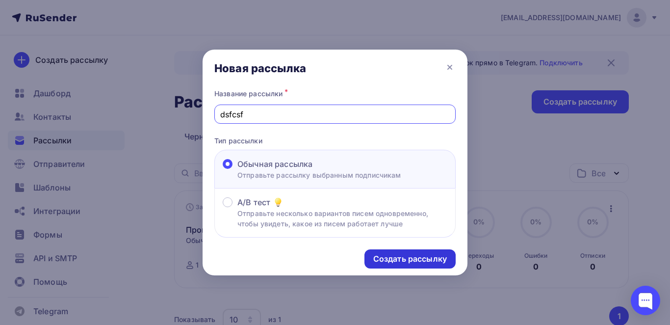
type input "dsfcsf"
click at [419, 252] on div "Создать рассылку" at bounding box center [410, 258] width 91 height 19
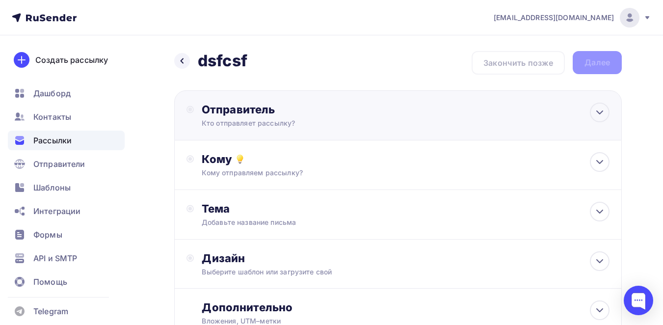
click at [273, 131] on div "Отправитель Кто отправляет рассылку? Email * mashamaria09012004@yandex.ru masha…" at bounding box center [398, 115] width 448 height 50
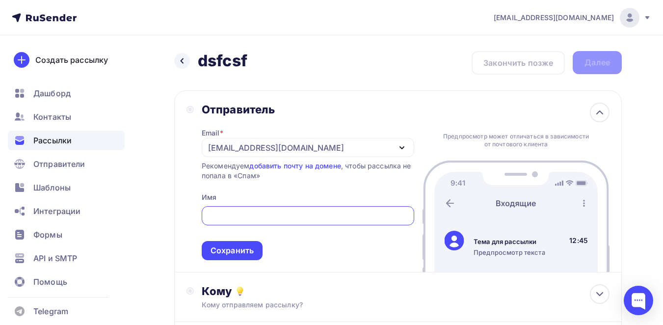
click at [240, 212] on input "text" at bounding box center [307, 216] width 201 height 12
type input "d"
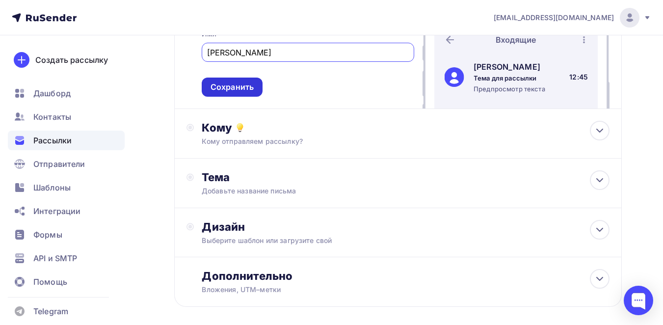
type input "Мария"
click at [232, 84] on div "Сохранить" at bounding box center [232, 86] width 43 height 11
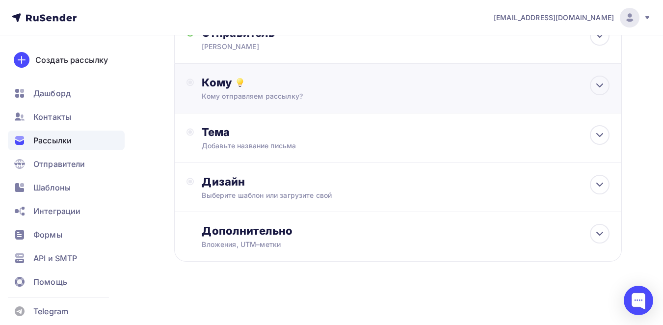
click at [233, 84] on div "Кому" at bounding box center [406, 83] width 408 height 14
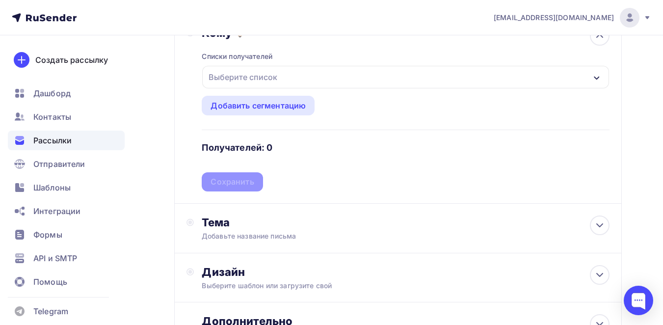
click at [275, 75] on div "Выберите список" at bounding box center [243, 77] width 77 height 18
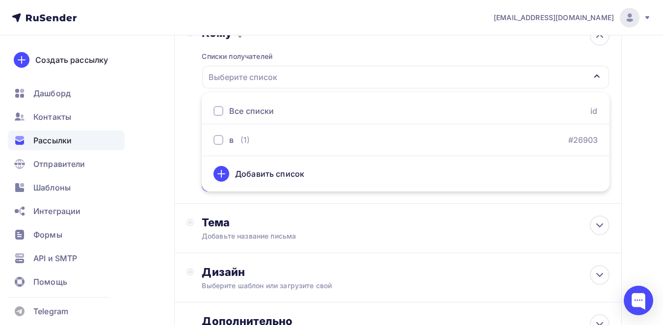
click at [240, 173] on div "Добавить список" at bounding box center [269, 174] width 69 height 12
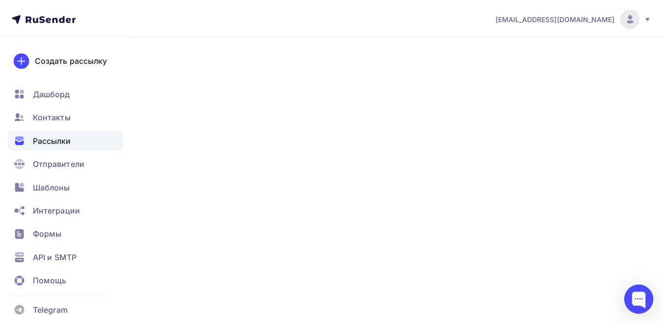
scroll to position [74, 0]
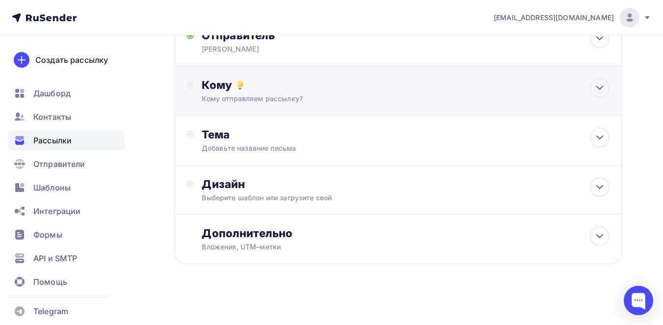
click at [263, 91] on div "Кому" at bounding box center [406, 85] width 408 height 14
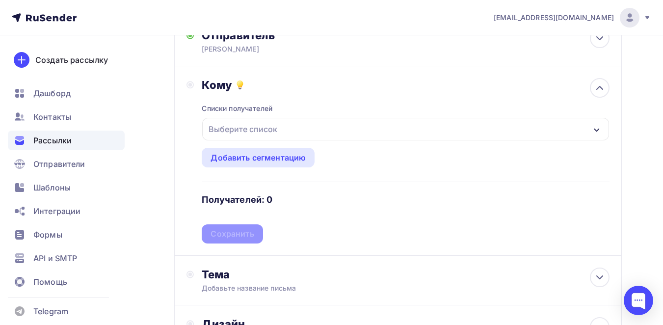
click at [288, 133] on div "Выберите список" at bounding box center [405, 129] width 407 height 23
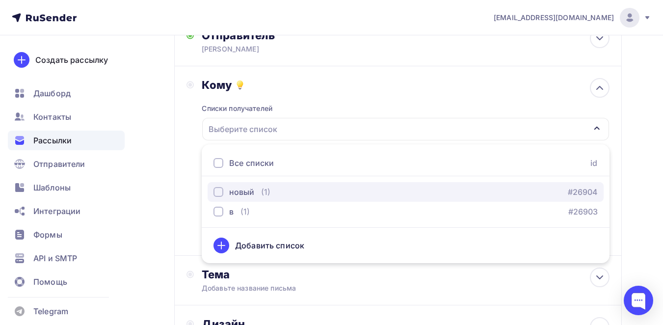
click at [238, 188] on div "новый" at bounding box center [241, 192] width 25 height 12
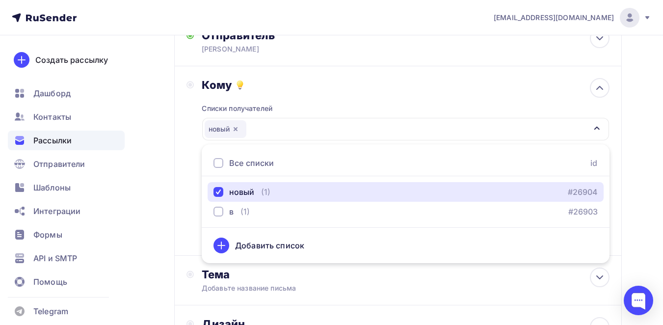
click at [596, 133] on div "button" at bounding box center [597, 129] width 8 height 12
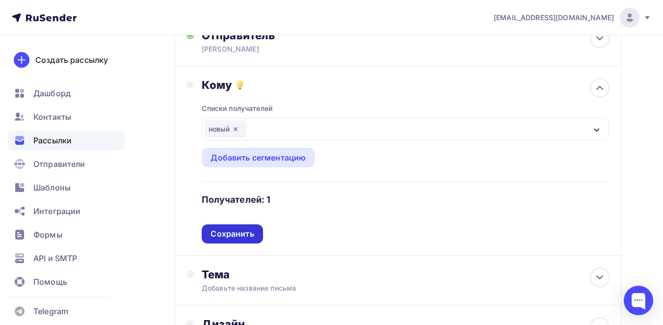
click at [251, 228] on div "Сохранить" at bounding box center [232, 233] width 61 height 19
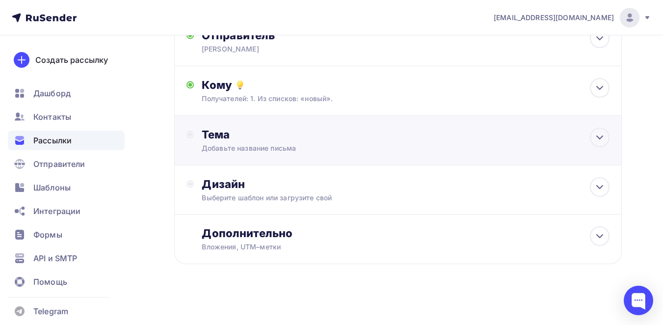
click at [270, 143] on div "Тема Добавьте название письма Тема * Рекомендуем использовать не более 150 симв…" at bounding box center [299, 141] width 194 height 26
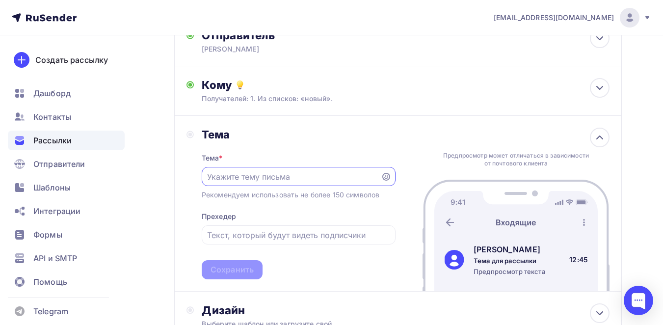
scroll to position [0, 0]
click at [269, 178] on input "text" at bounding box center [291, 177] width 168 height 12
click at [261, 178] on input "Пароблок" at bounding box center [291, 177] width 168 height 12
type input "П"
type input "Пораблоки рассылка"
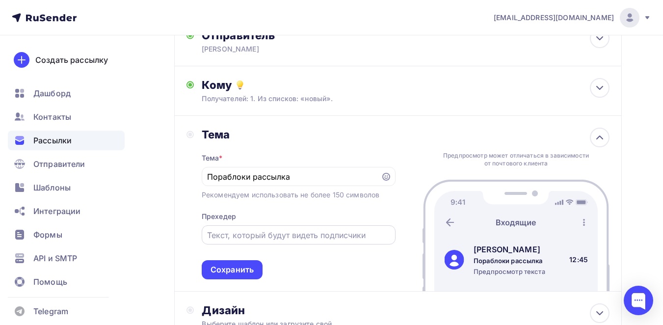
click at [263, 228] on div at bounding box center [299, 234] width 194 height 19
click at [262, 228] on div at bounding box center [299, 234] width 194 height 19
click at [261, 227] on div at bounding box center [299, 234] width 194 height 19
click at [262, 227] on div at bounding box center [299, 234] width 194 height 19
click at [272, 236] on input "text" at bounding box center [298, 235] width 183 height 12
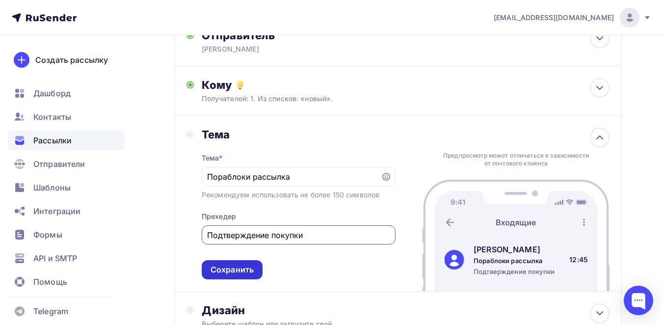
type input "Подтверждение покупки"
click at [233, 272] on div "Сохранить" at bounding box center [232, 269] width 43 height 11
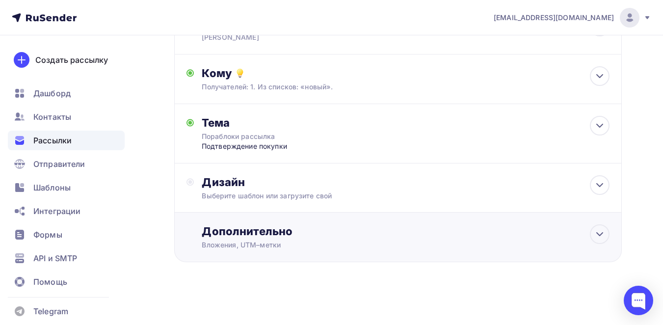
scroll to position [86, 0]
click at [279, 196] on div "Выберите шаблон или загрузите свой" at bounding box center [385, 195] width 367 height 10
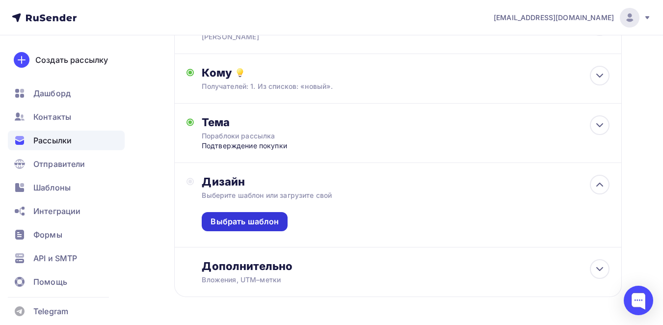
click at [258, 217] on div "Выбрать шаблон" at bounding box center [245, 221] width 86 height 19
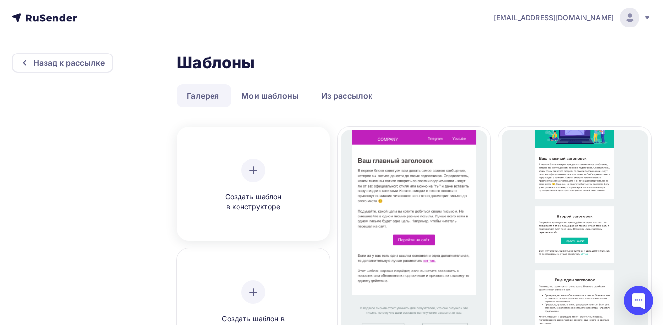
click at [253, 173] on icon at bounding box center [253, 170] width 12 height 12
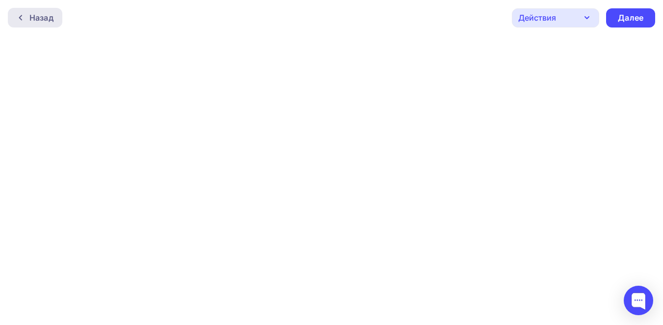
click at [52, 20] on div "Назад" at bounding box center [41, 18] width 24 height 12
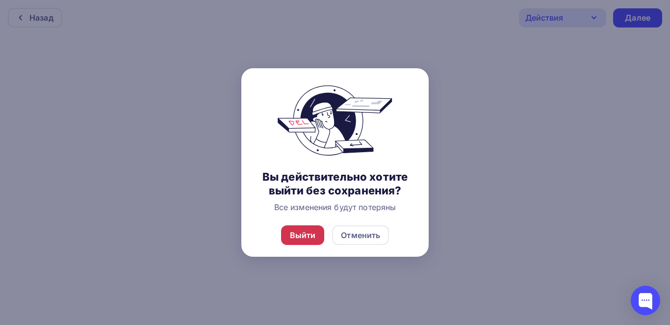
click at [308, 234] on div "Выйти" at bounding box center [303, 235] width 26 height 12
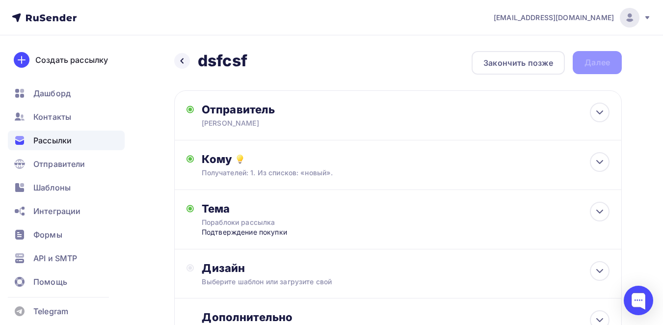
click at [597, 62] on div "Назад dsfcsf dsfcsf Закончить позже Далее" at bounding box center [398, 63] width 448 height 24
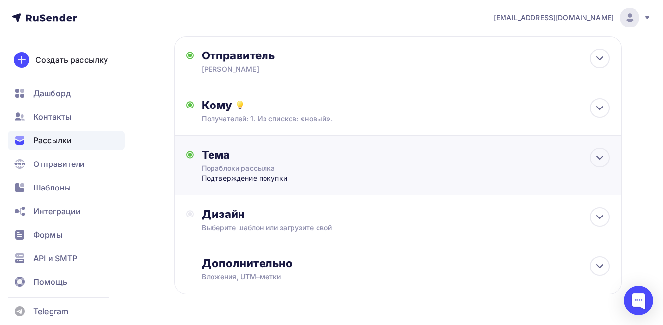
scroll to position [86, 0]
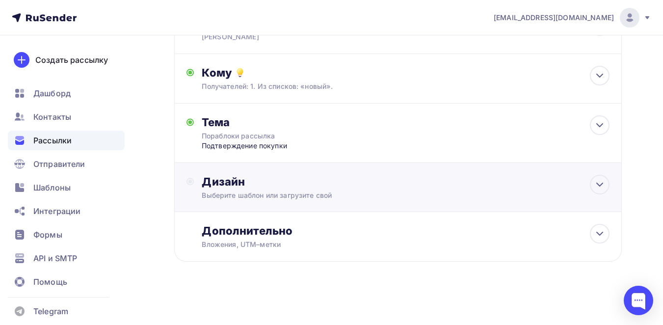
click at [452, 190] on div "Дизайн Выберите шаблон или загрузите свой" at bounding box center [406, 188] width 408 height 26
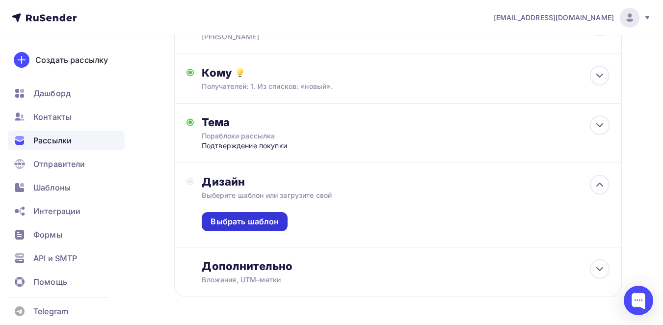
click at [231, 223] on div "Выбрать шаблон" at bounding box center [245, 221] width 68 height 11
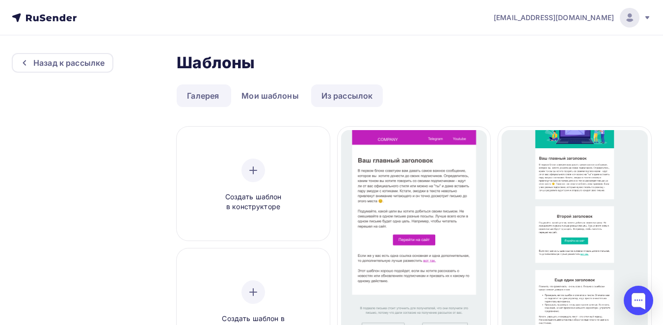
click at [329, 98] on link "Из рассылок" at bounding box center [347, 95] width 72 height 23
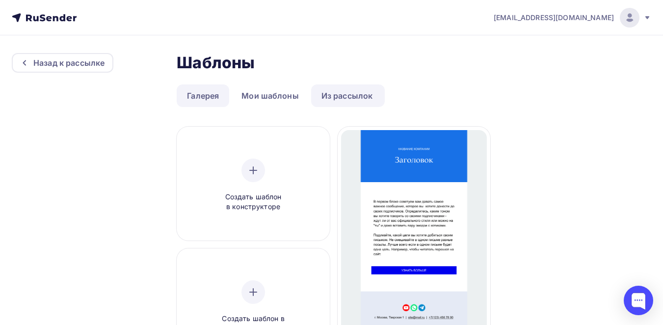
click at [229, 102] on link "Галерея" at bounding box center [203, 95] width 53 height 23
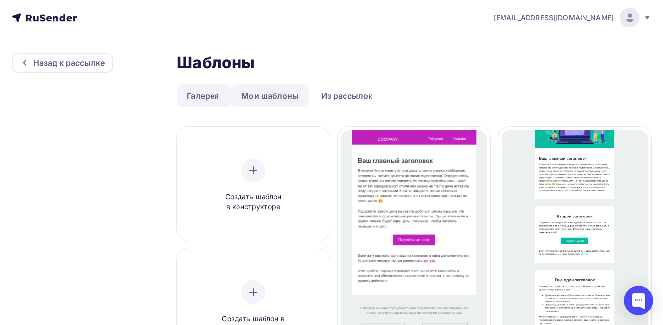
click at [252, 102] on link "Мои шаблоны" at bounding box center [270, 95] width 78 height 23
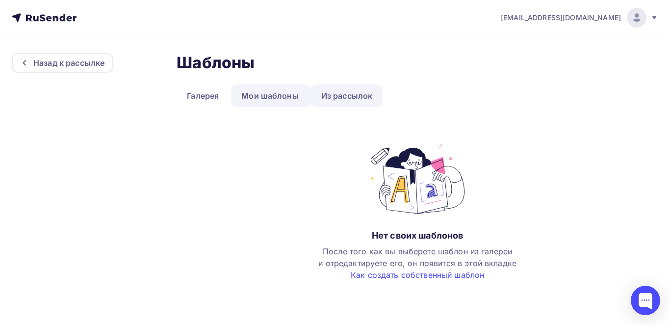
click at [359, 91] on link "Из рассылок" at bounding box center [347, 95] width 72 height 23
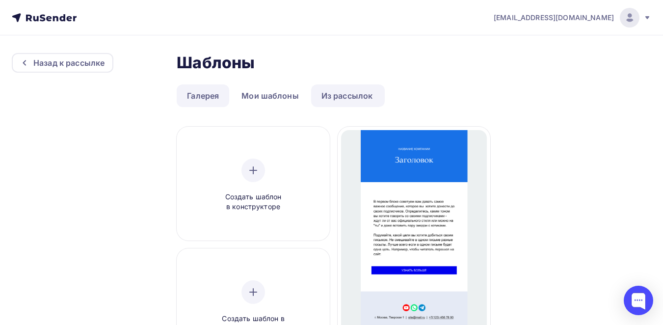
click at [217, 89] on link "Галерея" at bounding box center [203, 95] width 53 height 23
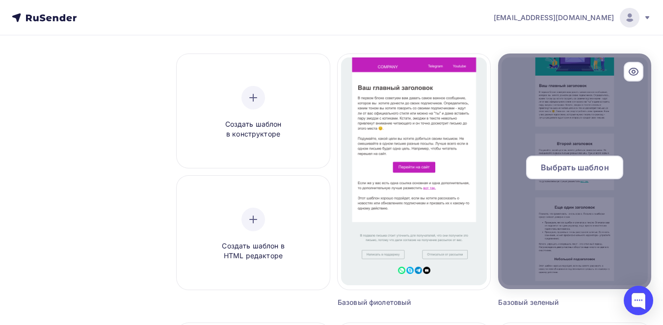
scroll to position [245, 0]
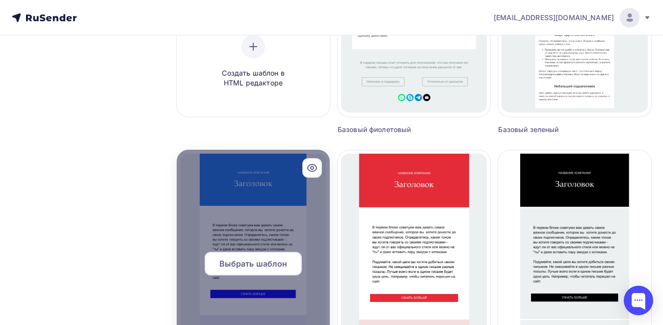
click at [283, 202] on div at bounding box center [253, 268] width 153 height 236
click at [257, 266] on span "Выбрать шаблон" at bounding box center [253, 264] width 68 height 12
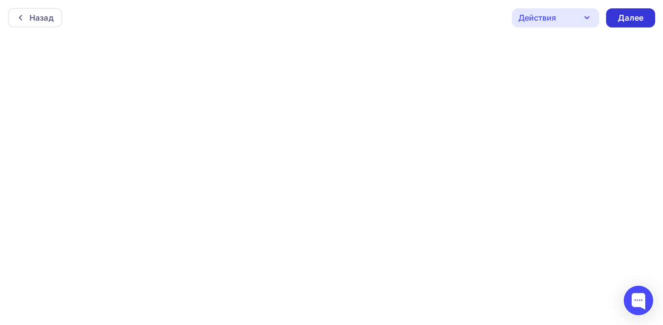
click at [625, 27] on div "Далее" at bounding box center [630, 17] width 49 height 19
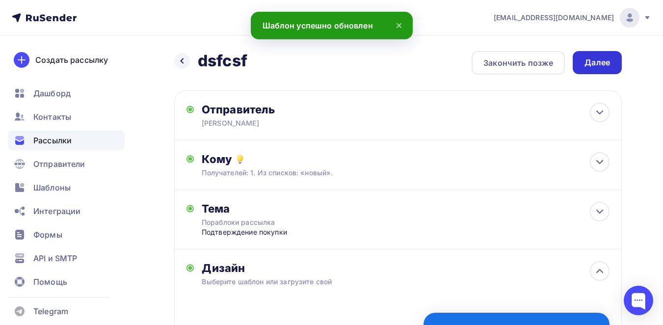
click at [609, 67] on div "Далее" at bounding box center [597, 62] width 26 height 11
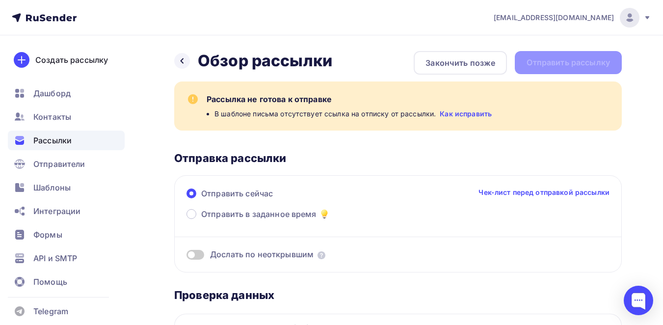
click at [451, 112] on link "Как исправить" at bounding box center [466, 114] width 52 height 10
click at [187, 60] on div at bounding box center [182, 61] width 16 height 16
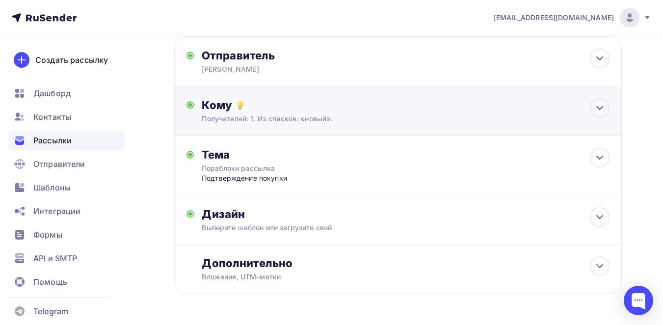
scroll to position [86, 0]
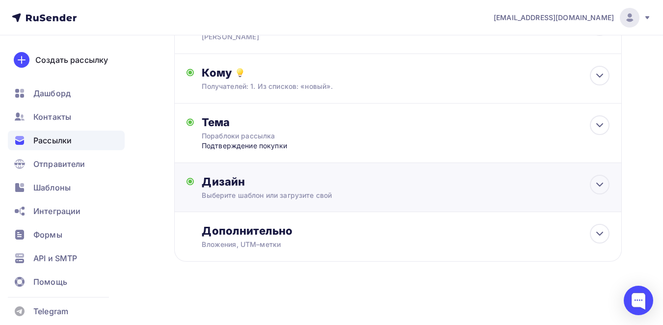
click at [257, 183] on div "Дизайн" at bounding box center [406, 182] width 408 height 14
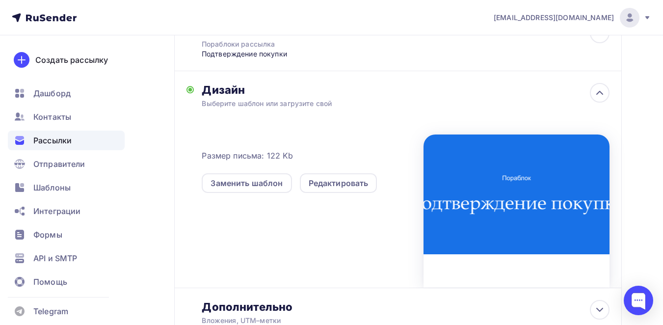
scroll to position [254, 0]
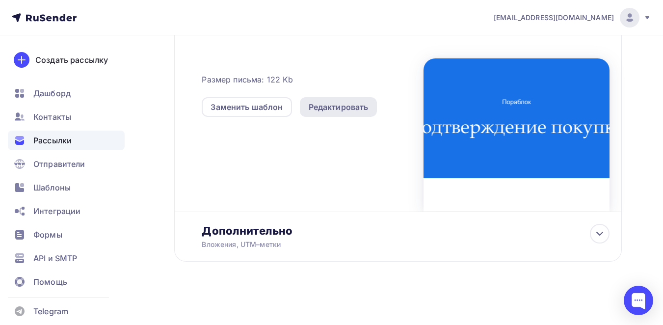
click at [316, 104] on div "Редактировать" at bounding box center [339, 107] width 60 height 12
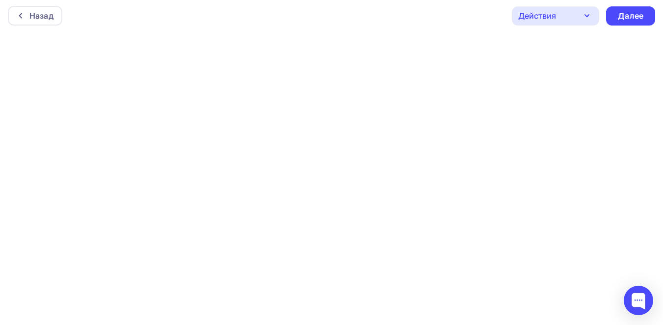
scroll to position [2, 0]
click at [590, 16] on icon "button" at bounding box center [587, 15] width 12 height 12
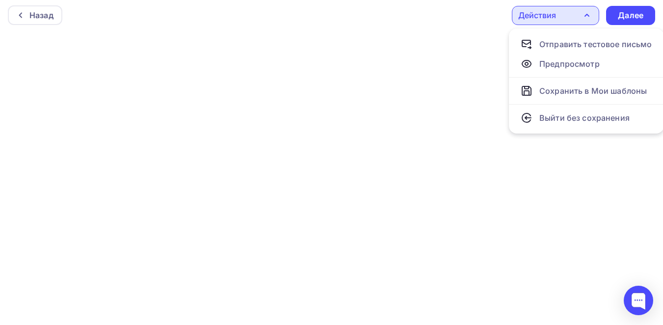
click at [590, 16] on icon "button" at bounding box center [587, 15] width 12 height 12
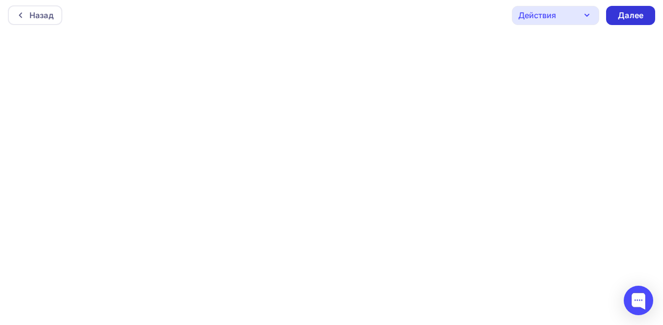
click at [624, 11] on div "Далее" at bounding box center [631, 15] width 26 height 11
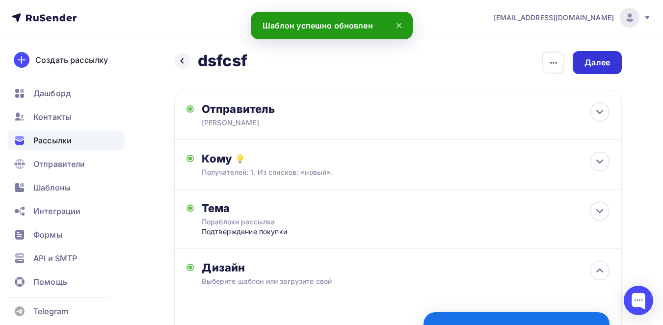
click at [600, 66] on div "Далее" at bounding box center [597, 62] width 26 height 11
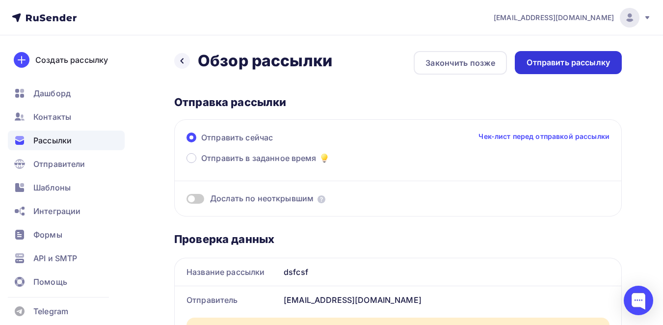
click at [592, 67] on div "Отправить рассылку" at bounding box center [568, 62] width 83 height 11
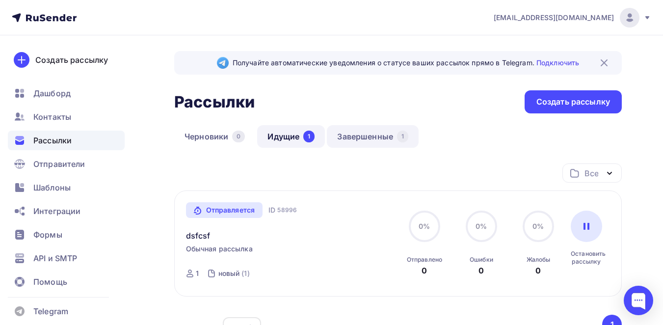
click at [334, 140] on link "Завершенные 1" at bounding box center [373, 136] width 92 height 23
click at [307, 133] on div "1" at bounding box center [308, 137] width 11 height 12
click at [235, 231] on div "dsfcsf" at bounding box center [291, 230] width 211 height 24
click at [235, 233] on div "dsfcsf" at bounding box center [291, 230] width 211 height 24
click at [224, 246] on span "Обычная рассылка" at bounding box center [219, 249] width 67 height 10
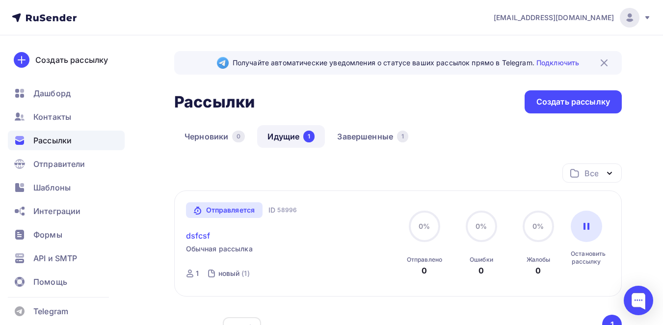
click at [202, 237] on link "dsfcsf" at bounding box center [198, 236] width 25 height 12
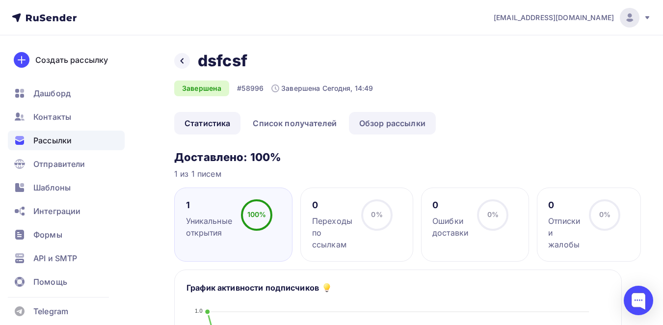
click at [373, 128] on link "Обзор рассылки" at bounding box center [392, 123] width 87 height 23
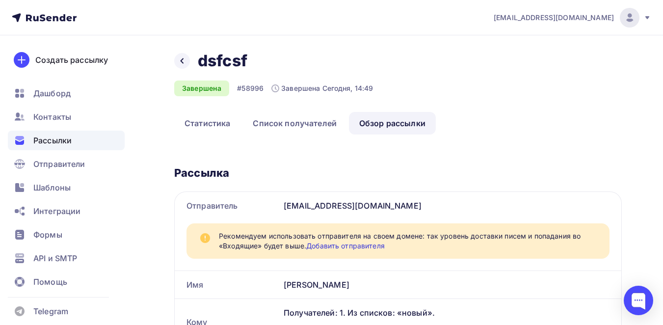
click at [69, 141] on span "Рассылки" at bounding box center [52, 140] width 38 height 12
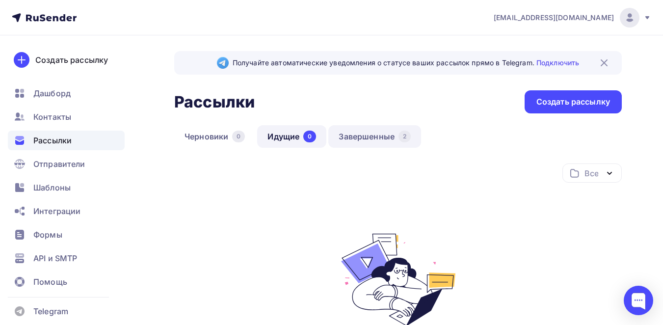
click at [382, 137] on link "Завершенные 2" at bounding box center [374, 136] width 93 height 23
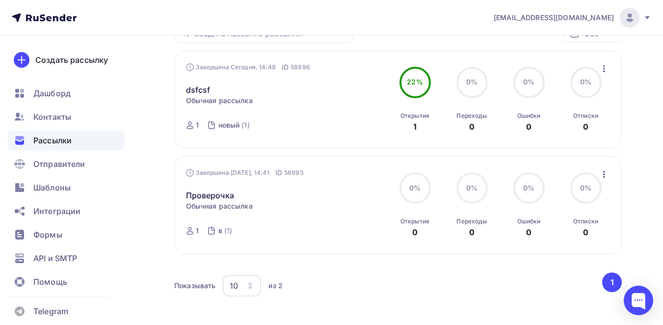
scroll to position [163, 0]
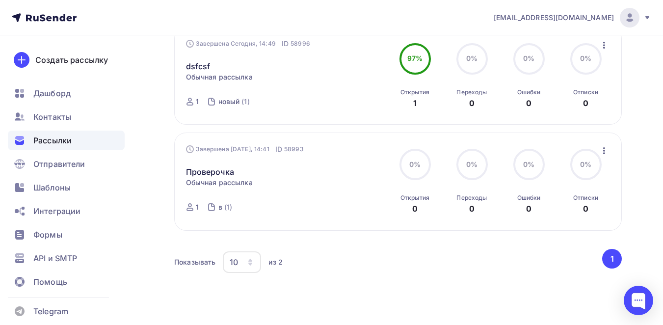
click at [603, 155] on icon "button" at bounding box center [604, 151] width 12 height 12
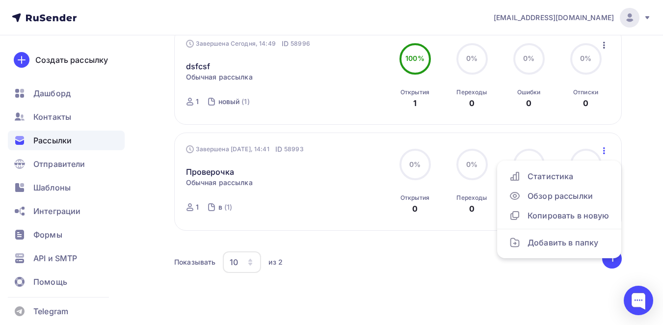
click at [603, 44] on icon "button" at bounding box center [604, 45] width 12 height 12
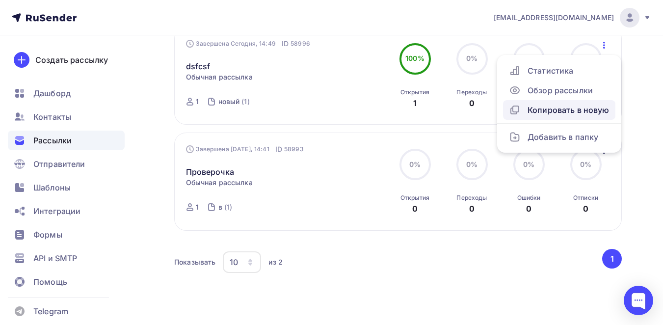
click at [586, 115] on div "Копировать в новую" at bounding box center [559, 110] width 101 height 12
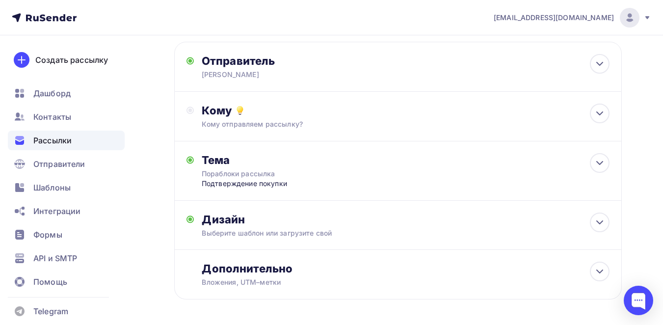
scroll to position [86, 0]
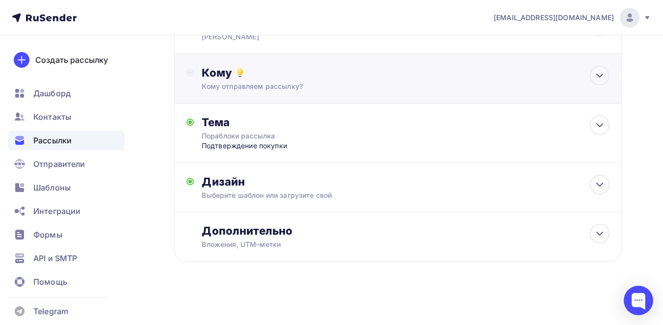
click at [350, 69] on div "Кому" at bounding box center [406, 73] width 408 height 14
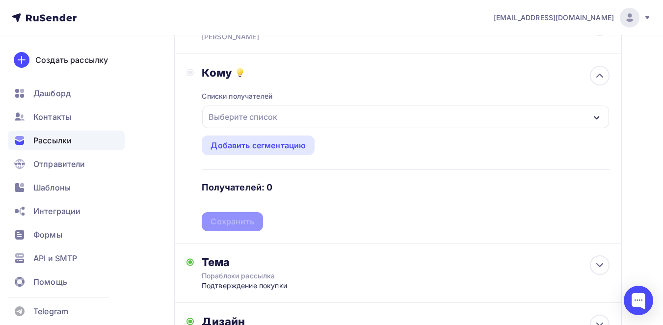
click at [294, 122] on div "Выберите список" at bounding box center [405, 117] width 407 height 23
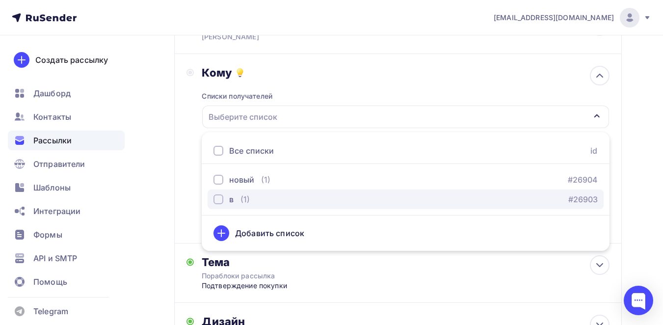
click at [239, 200] on div "в (1)" at bounding box center [231, 199] width 36 height 12
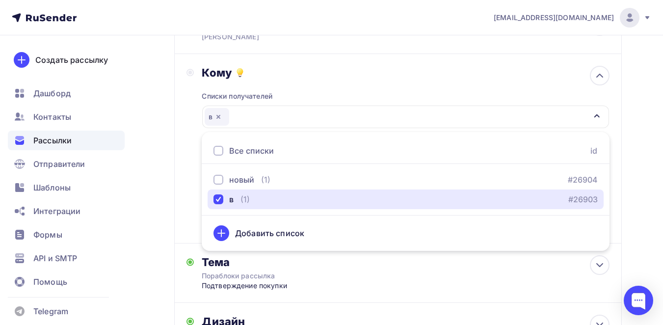
click at [286, 122] on div "в" at bounding box center [405, 117] width 407 height 23
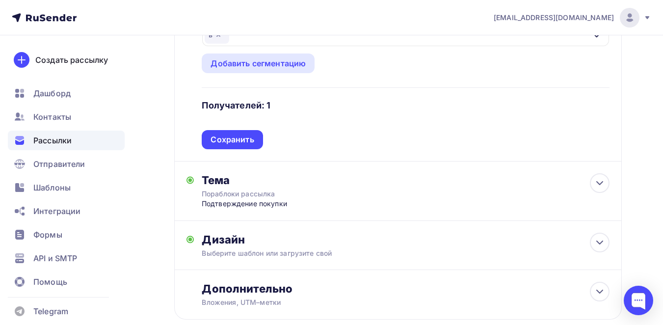
scroll to position [226, 0]
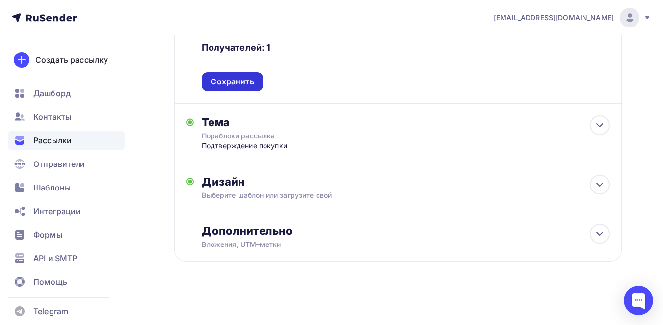
click at [240, 78] on div "Сохранить" at bounding box center [232, 81] width 43 height 11
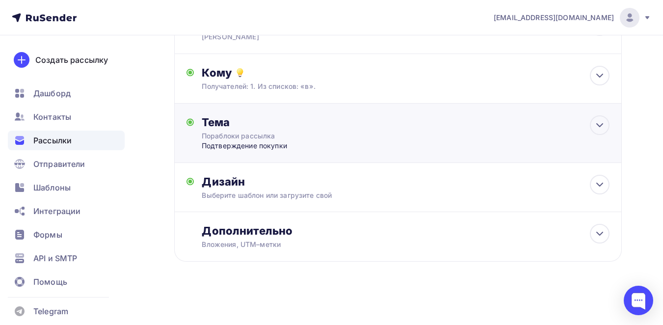
scroll to position [0, 0]
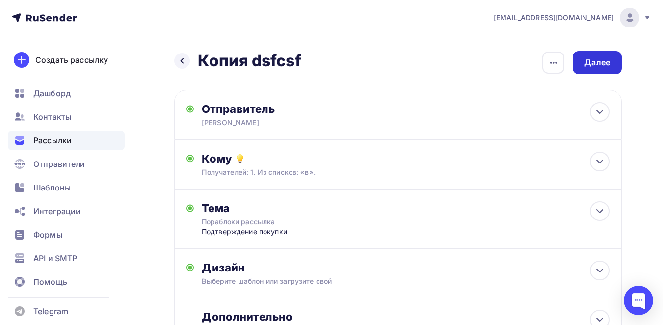
click at [600, 64] on div "Далее" at bounding box center [597, 62] width 26 height 11
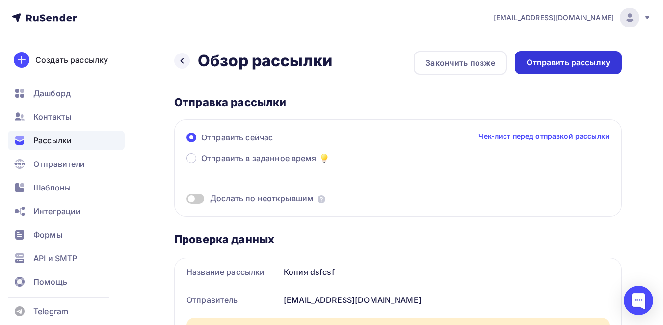
click at [587, 69] on div "Отправить рассылку" at bounding box center [568, 62] width 107 height 23
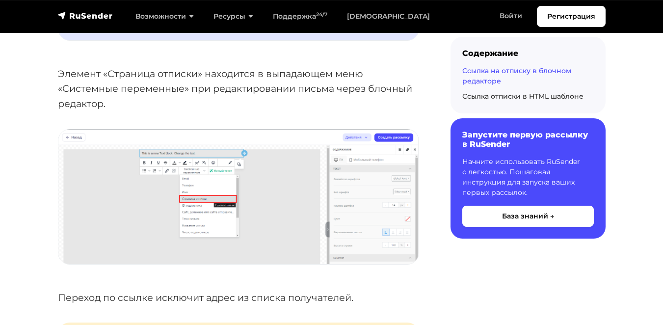
scroll to position [818, 0]
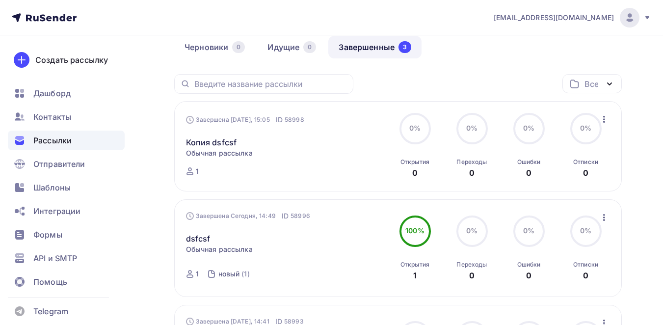
scroll to position [82, 0]
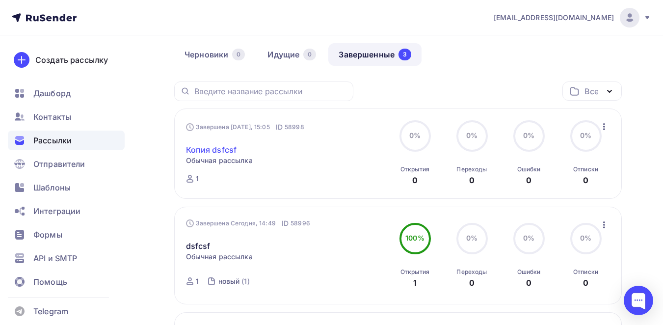
click at [230, 149] on link "Копия dsfcsf" at bounding box center [211, 150] width 51 height 12
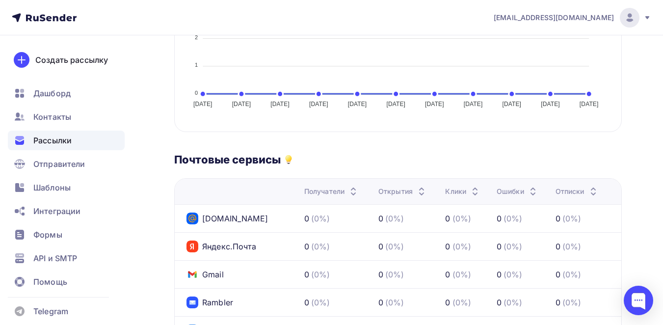
scroll to position [327, 0]
